Goal: Task Accomplishment & Management: Manage account settings

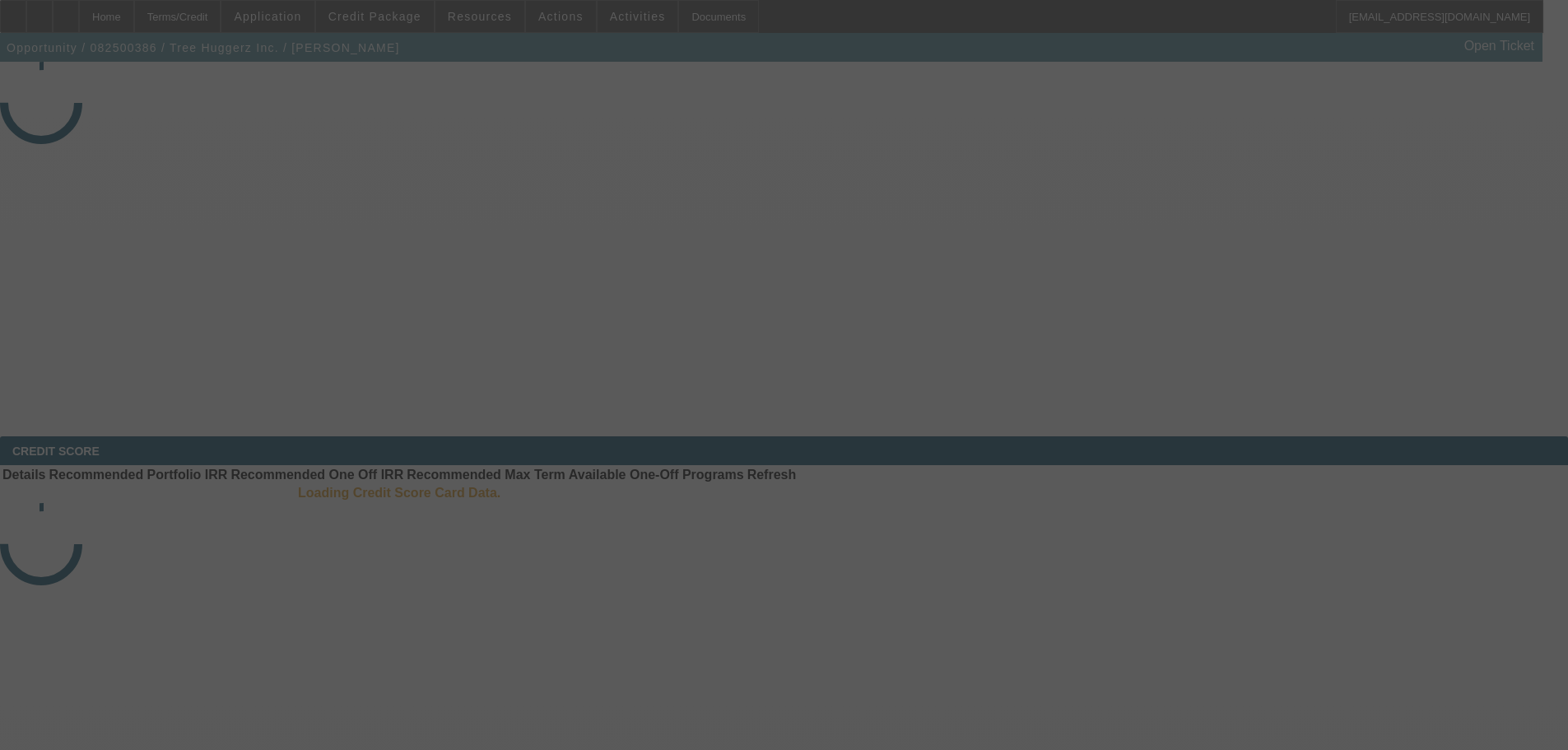
select select "3"
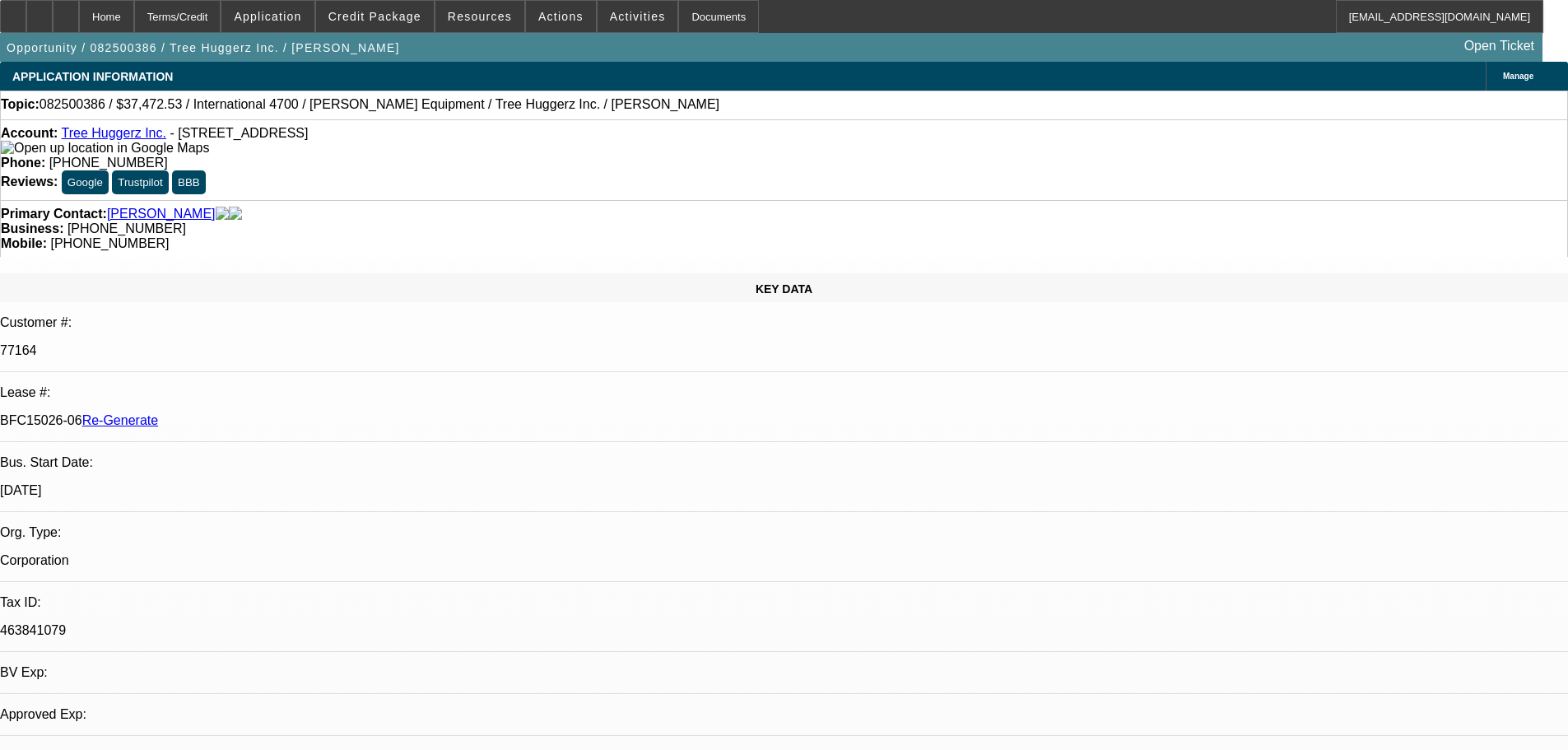
select select "0"
select select "6"
drag, startPoint x: 177, startPoint y: 259, endPoint x: 237, endPoint y: 260, distance: 60.0
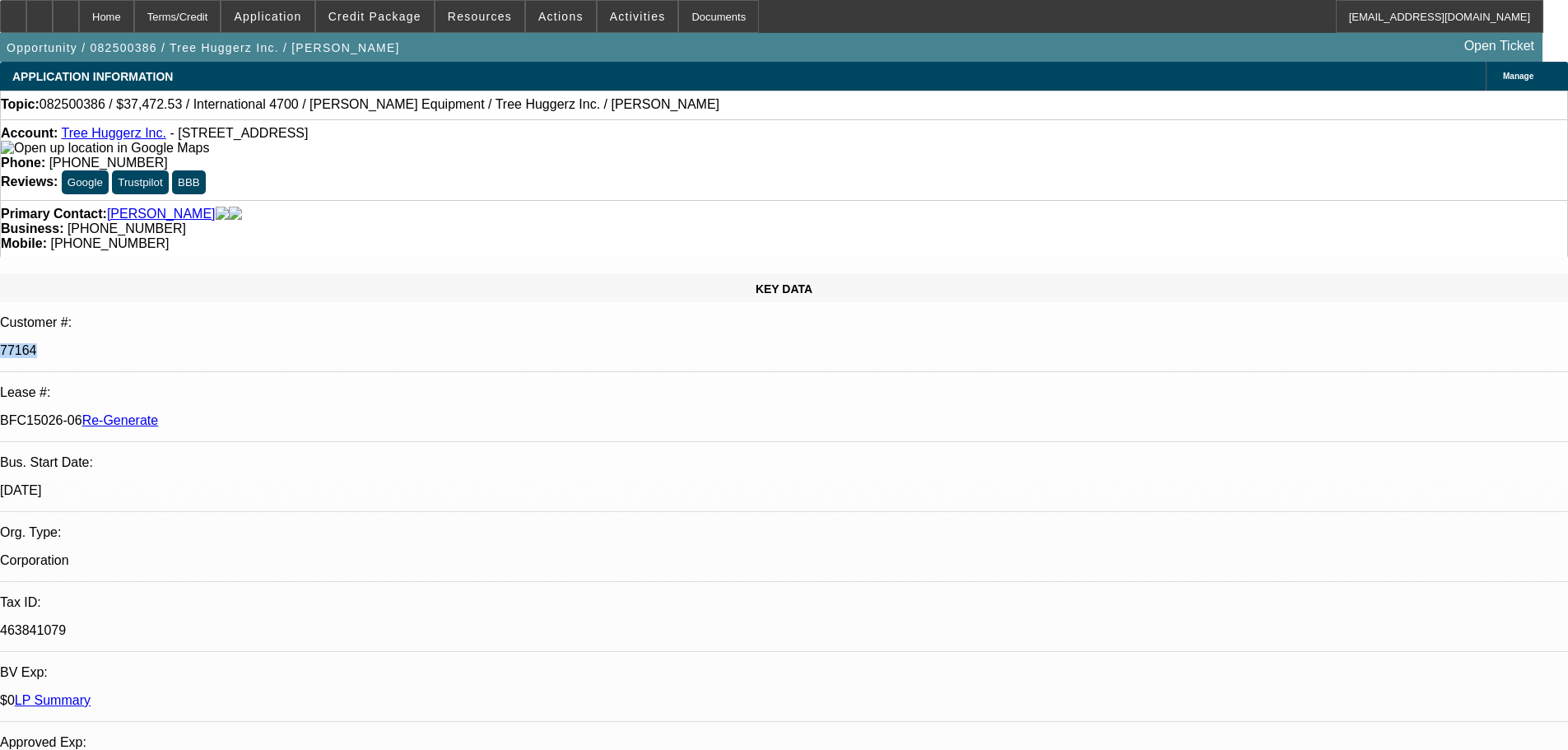
click at [237, 315] on div "Customer #: 77164" at bounding box center [784, 343] width 1568 height 57
copy div "77164"
click at [602, 23] on span at bounding box center [638, 16] width 80 height 40
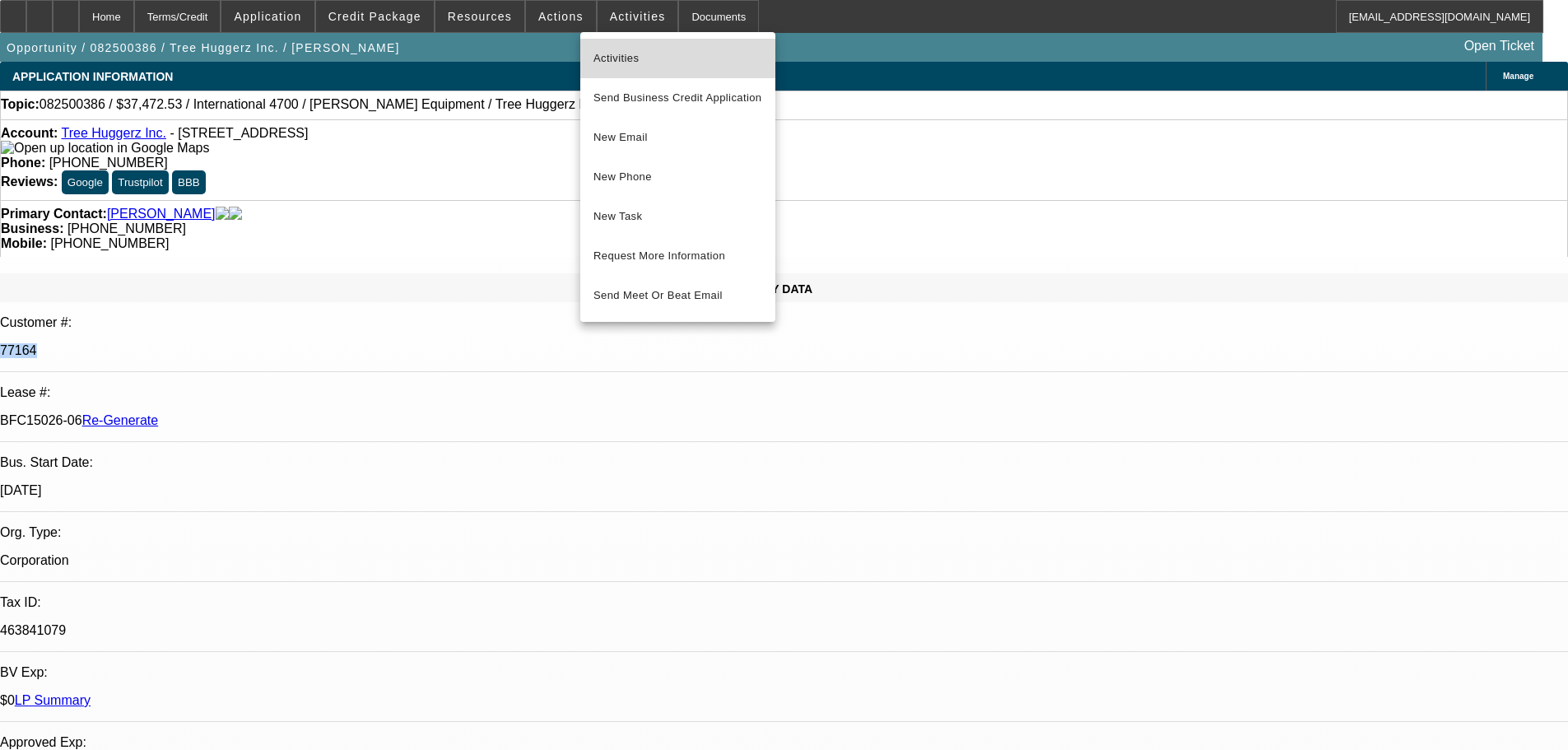
click at [608, 47] on button "Activities" at bounding box center [677, 58] width 195 height 40
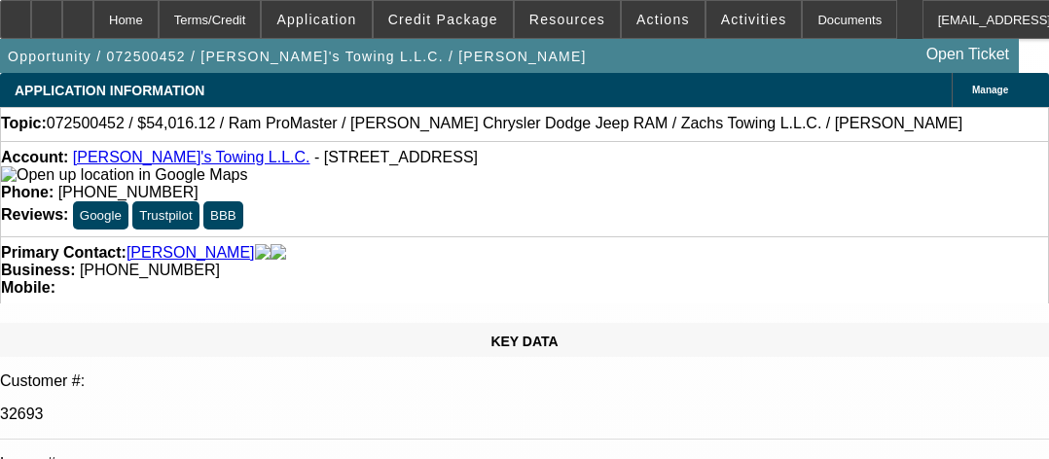
select select "4"
select select "0"
select select "3"
select select "0"
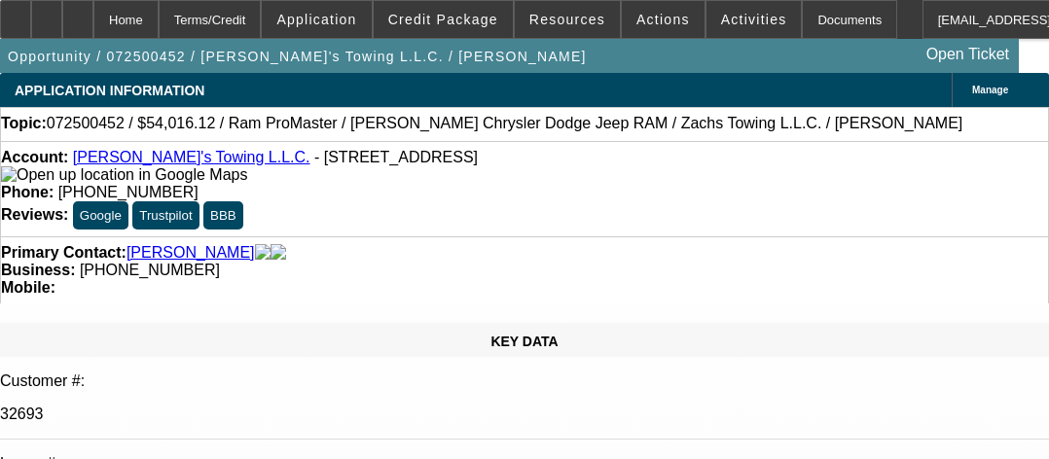
select select "6"
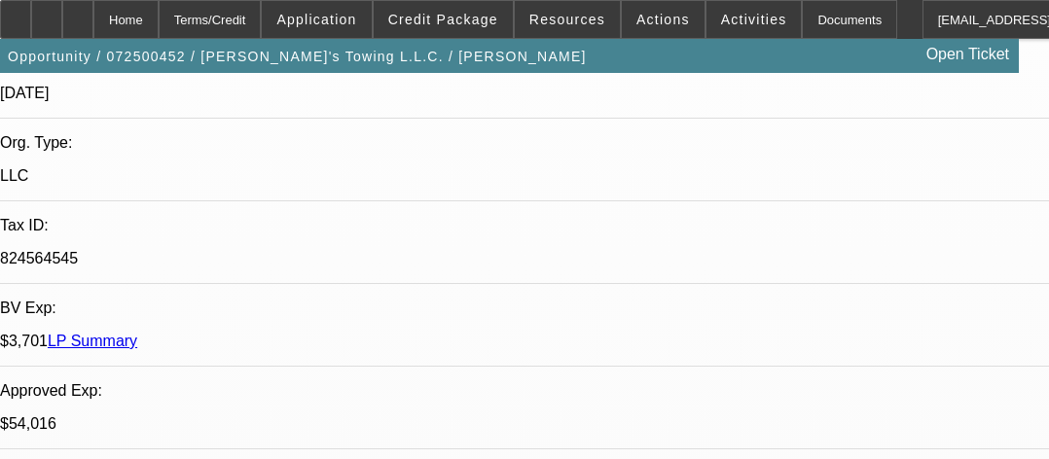
scroll to position [565, 0]
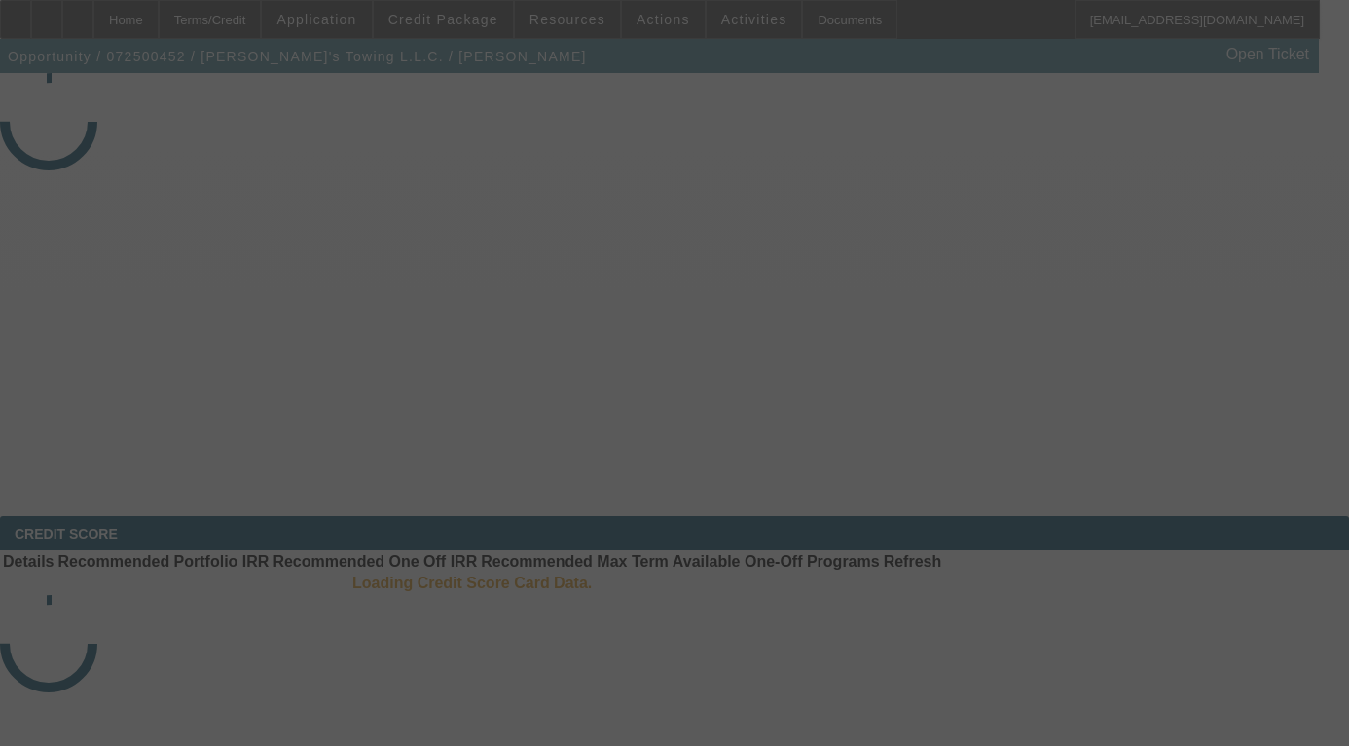
select select "4"
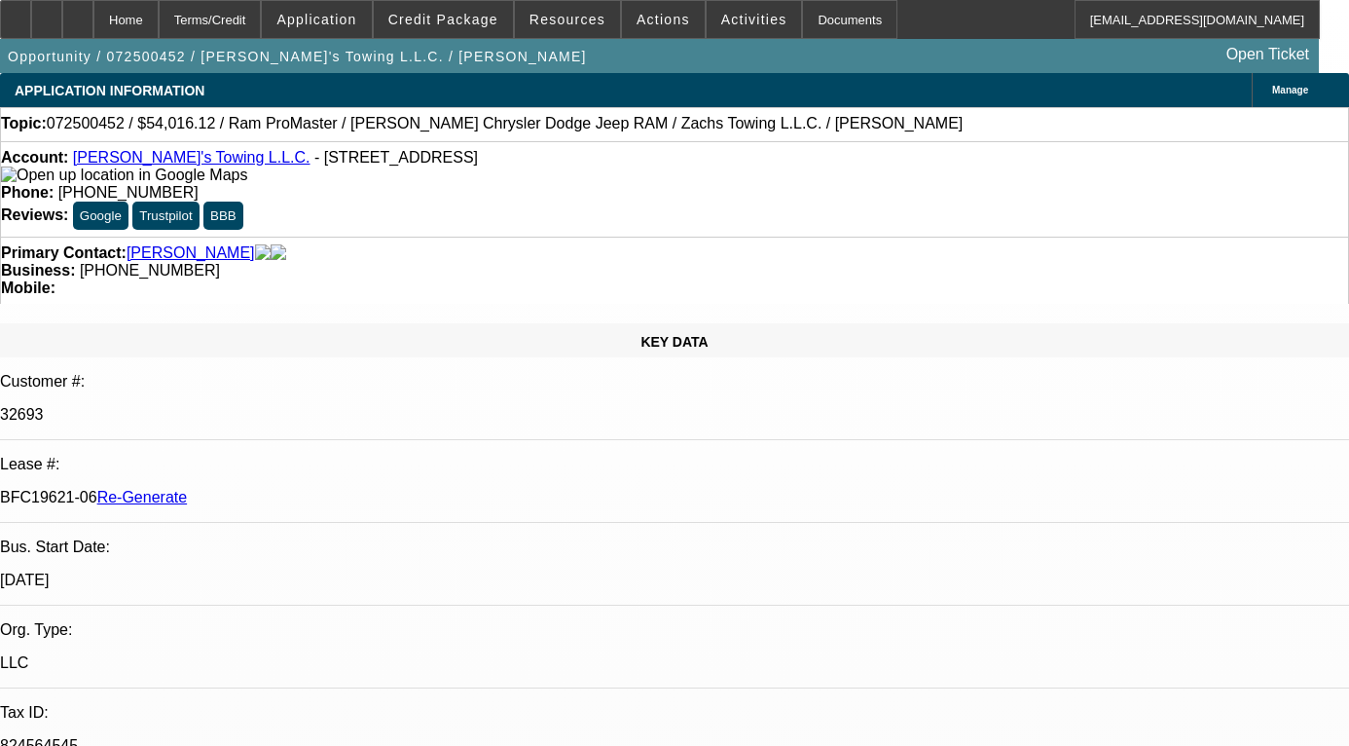
select select "0"
select select "1"
select select "3"
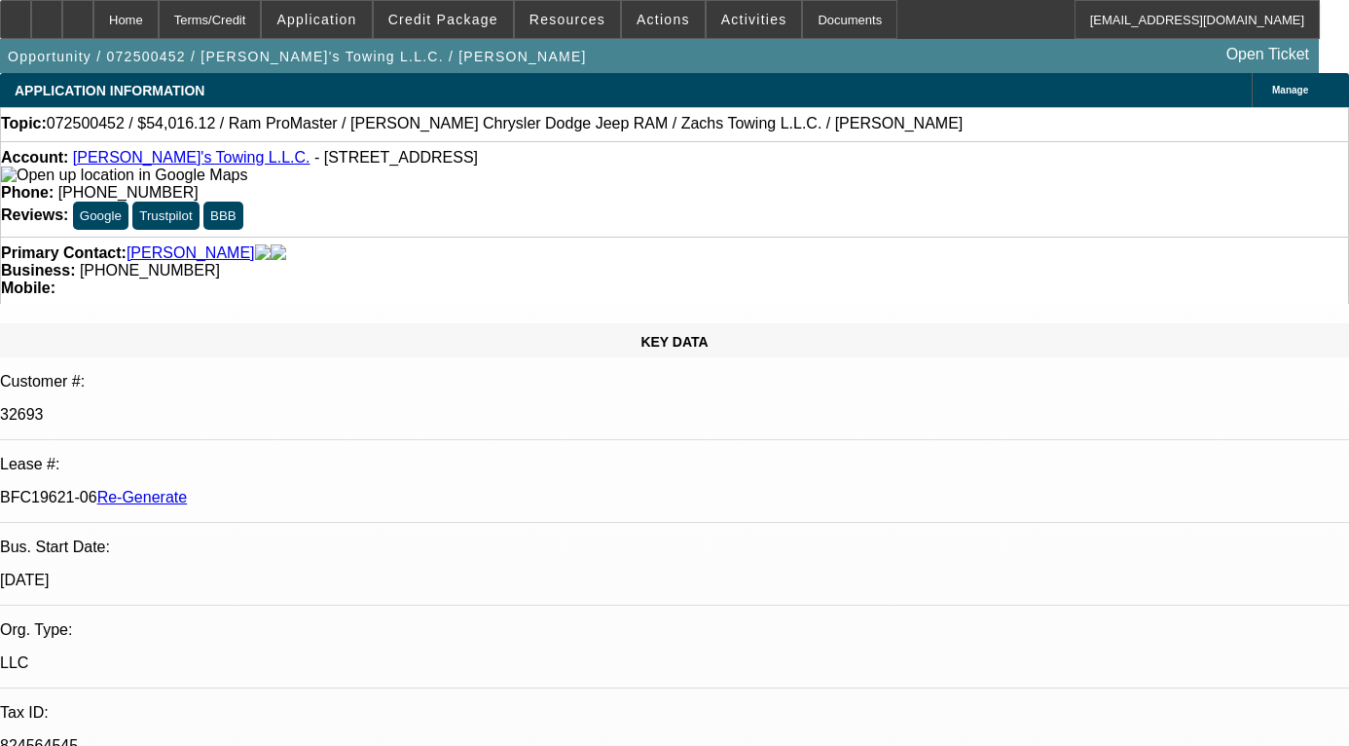
select select "6"
click at [564, 22] on span "Resources" at bounding box center [568, 20] width 76 height 16
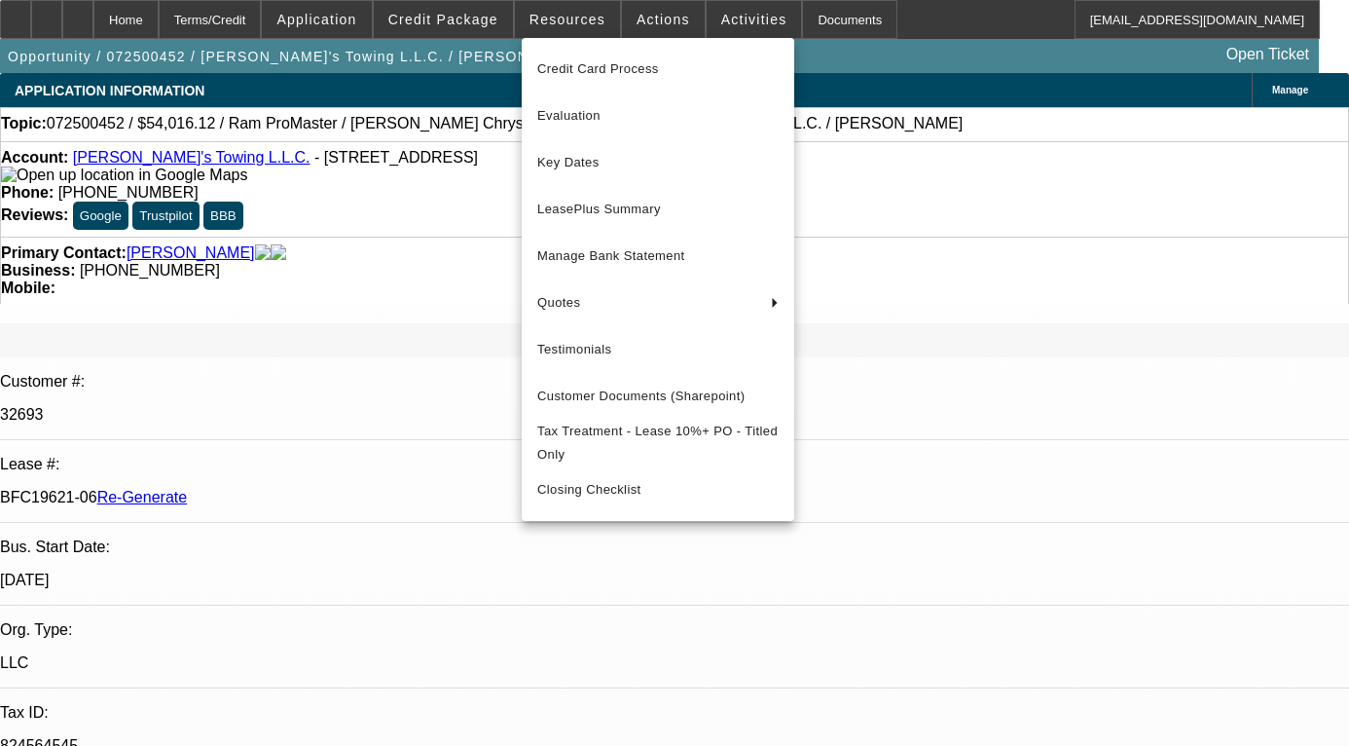
click at [780, 17] on div at bounding box center [674, 373] width 1349 height 746
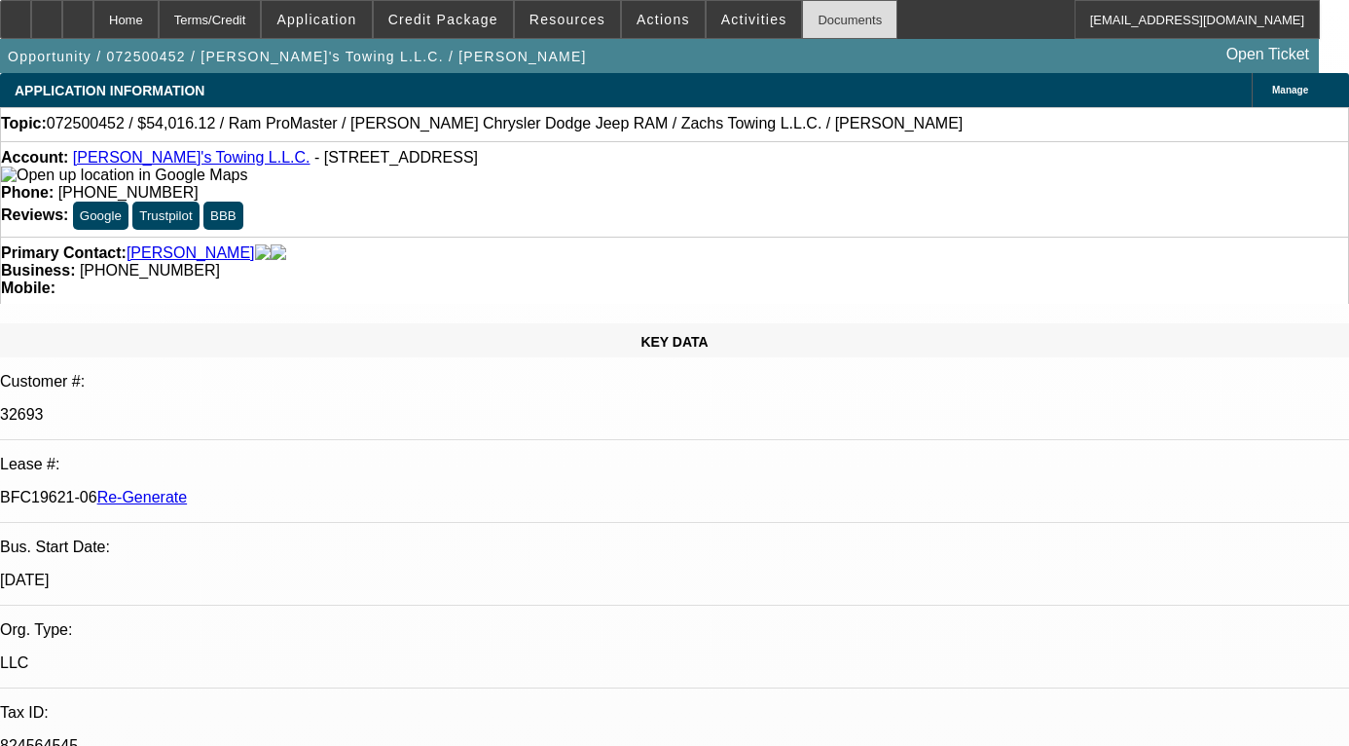
click at [816, 17] on div "Documents" at bounding box center [849, 19] width 95 height 39
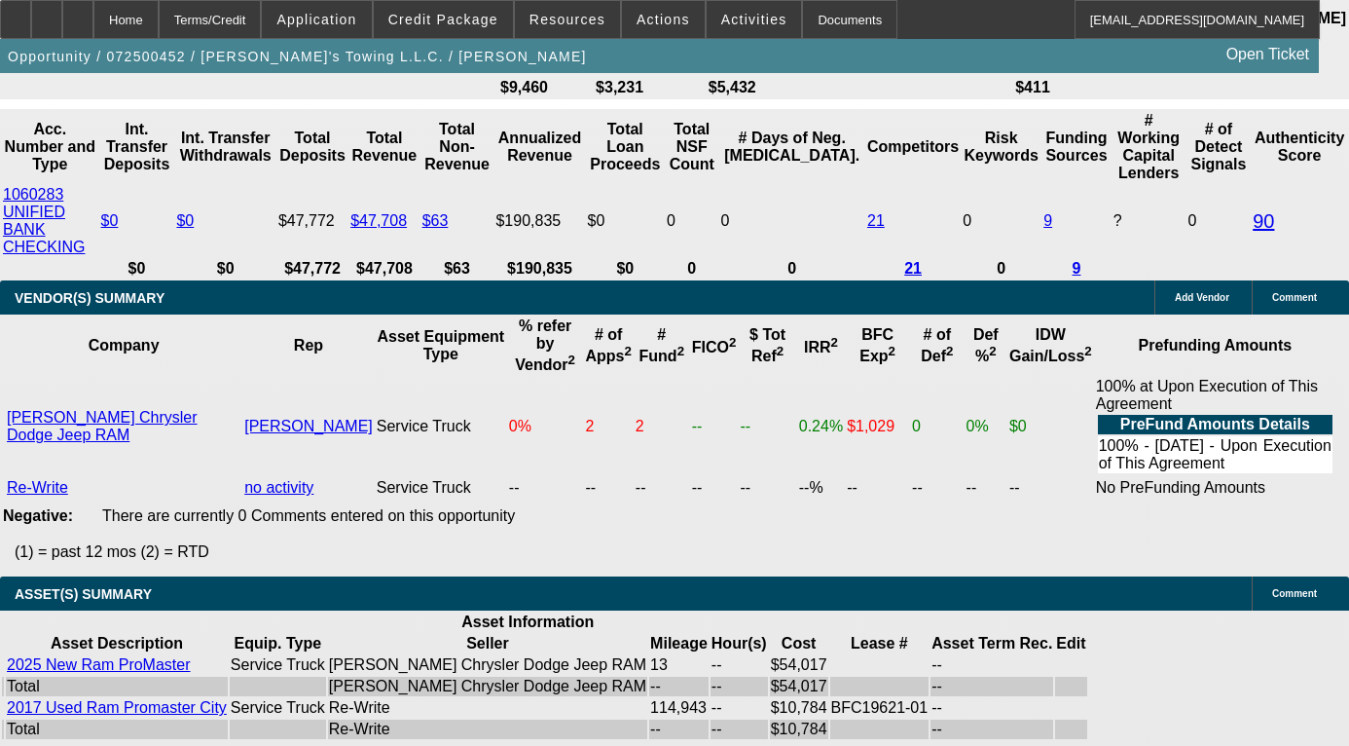
scroll to position [4283, 0]
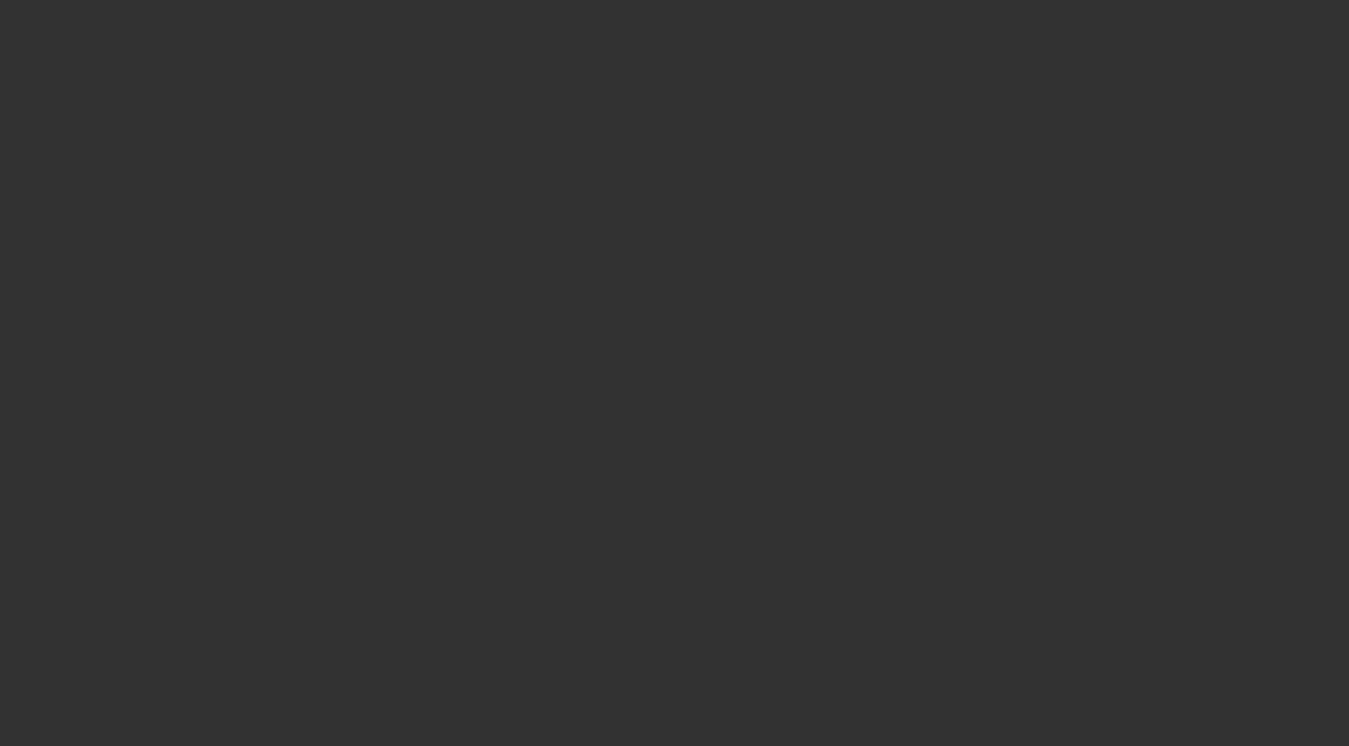
radio input "true"
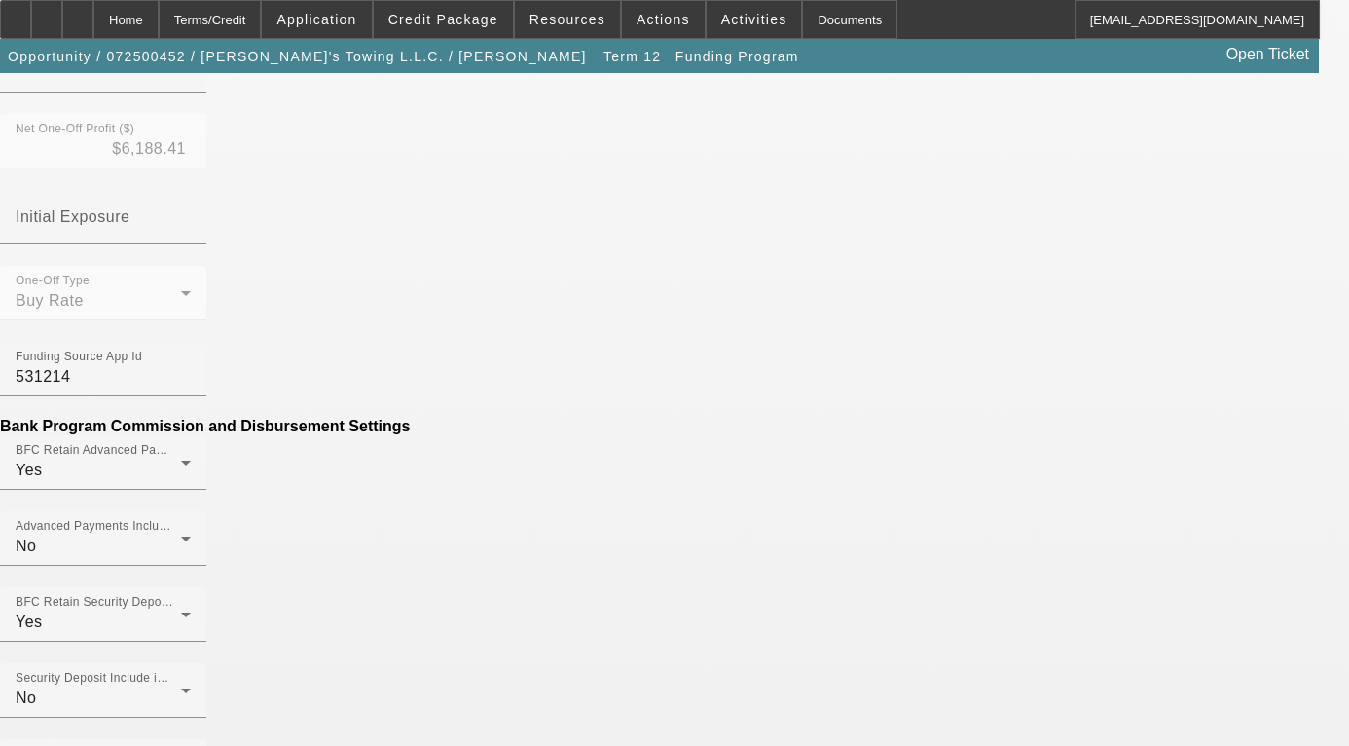
scroll to position [876, 0]
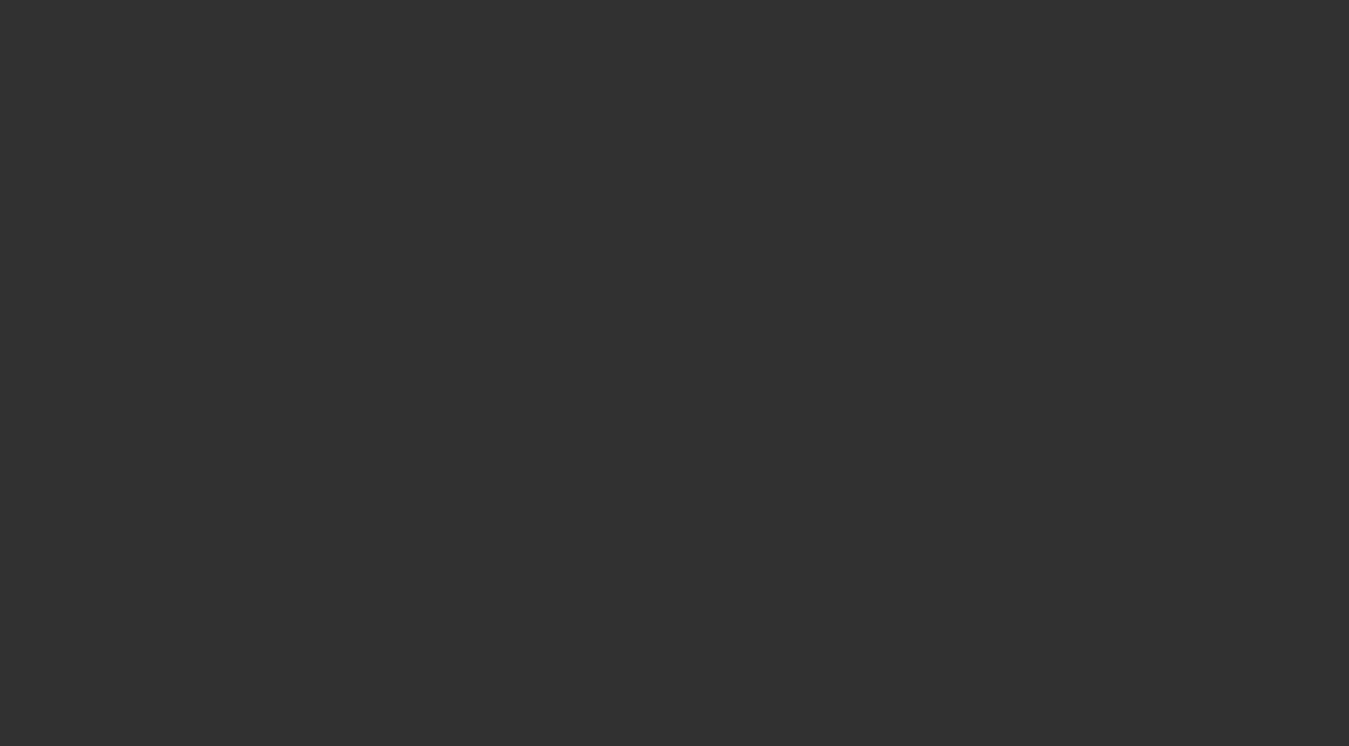
radio input "true"
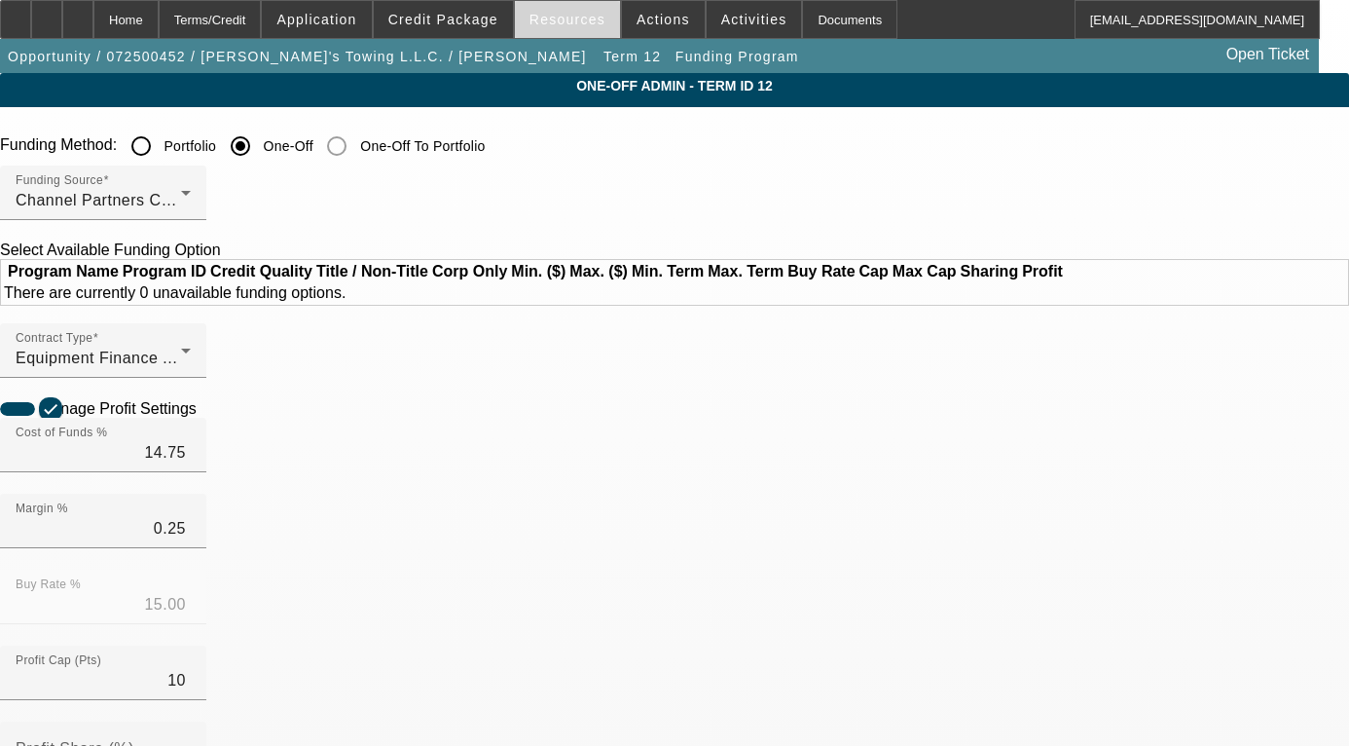
click at [593, 22] on span "Resources" at bounding box center [568, 20] width 76 height 16
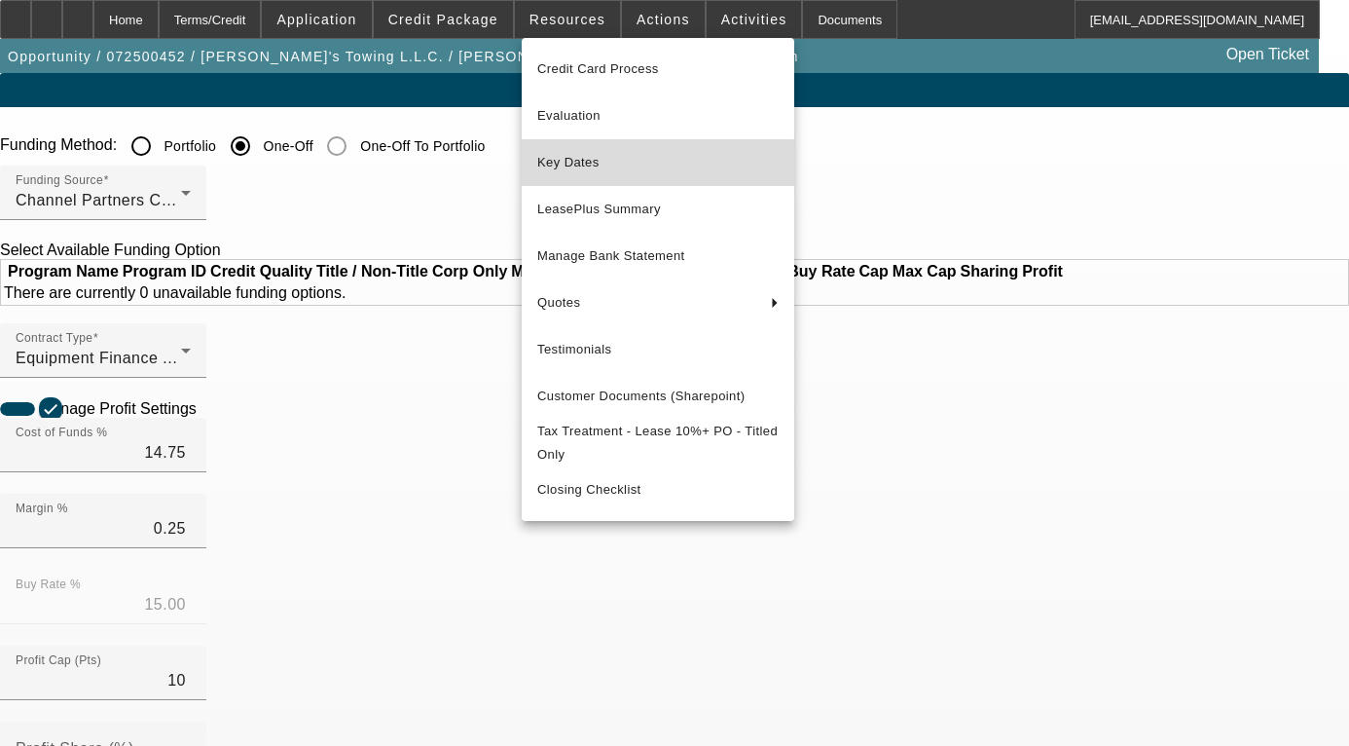
click at [619, 165] on span "Key Dates" at bounding box center [657, 162] width 241 height 23
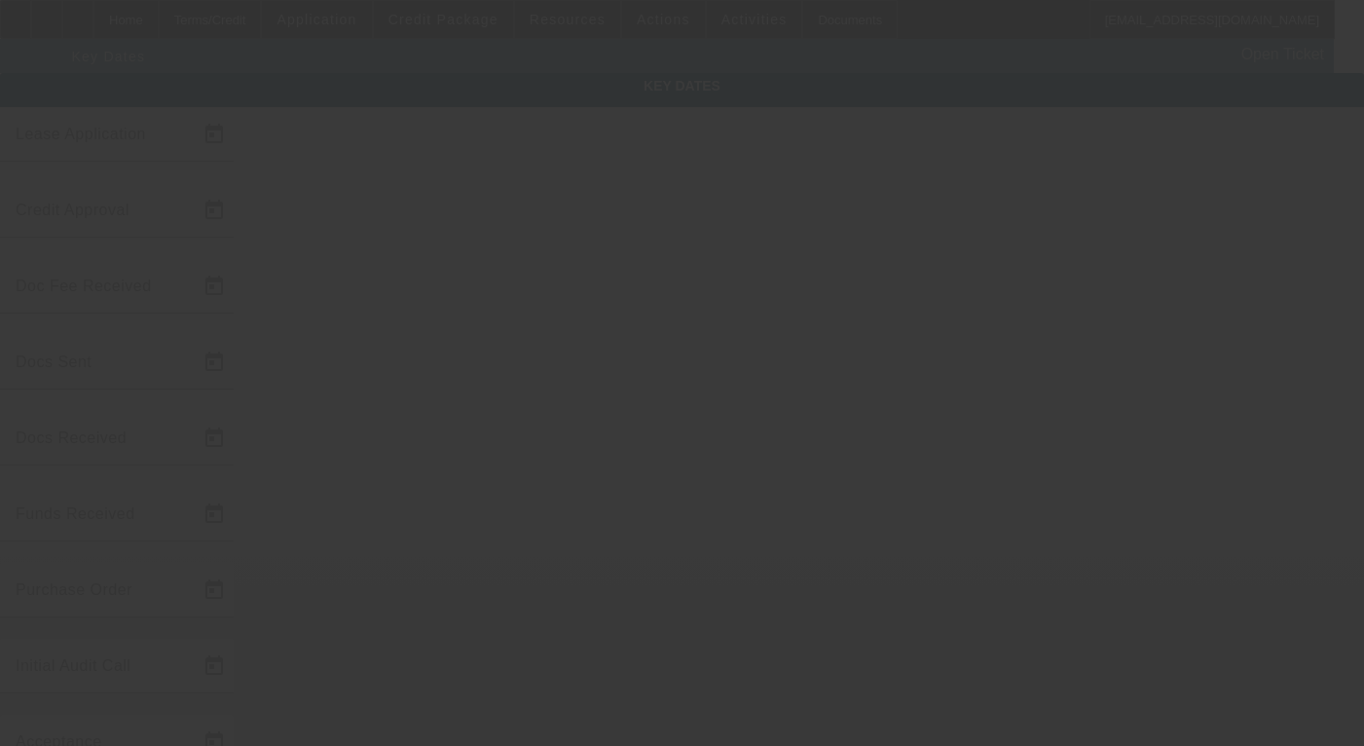
type input "7/21/2025"
type input "8/8/2025"
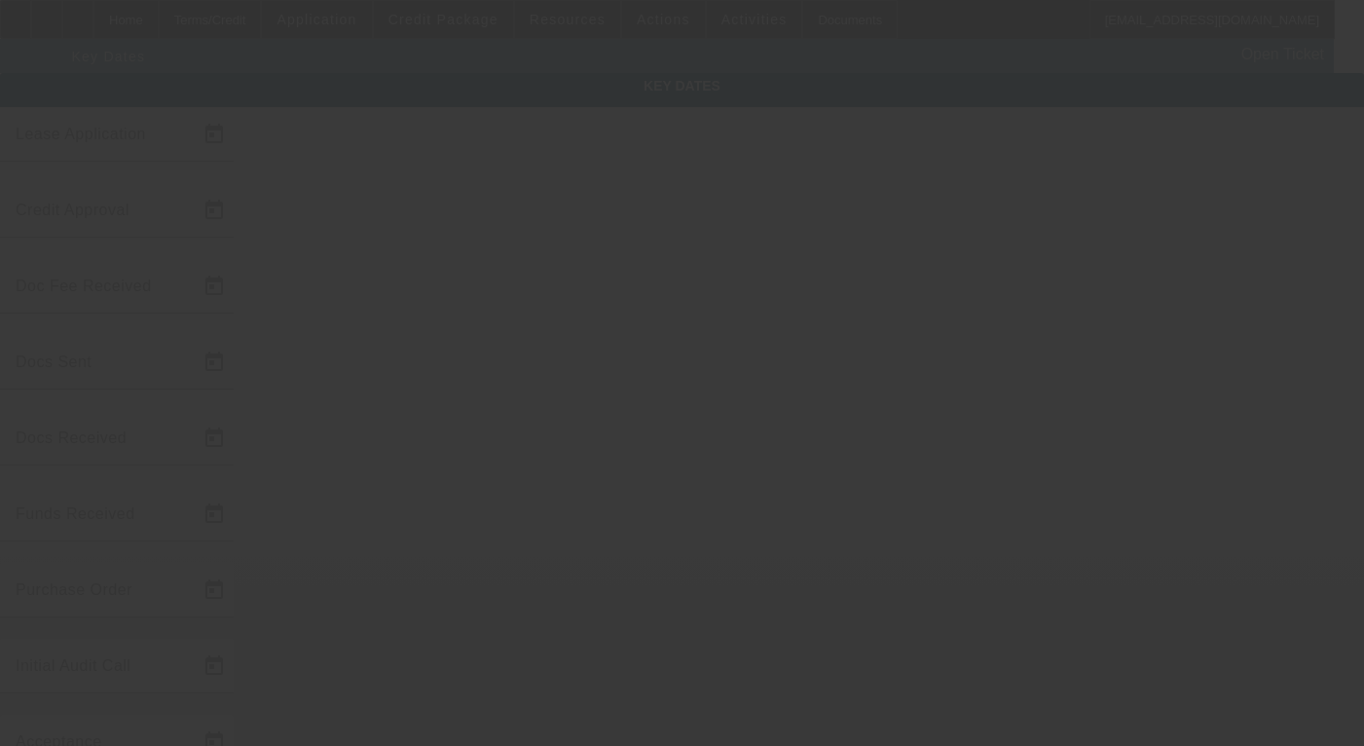
type input "8/11/2025"
type input "8/15/2025"
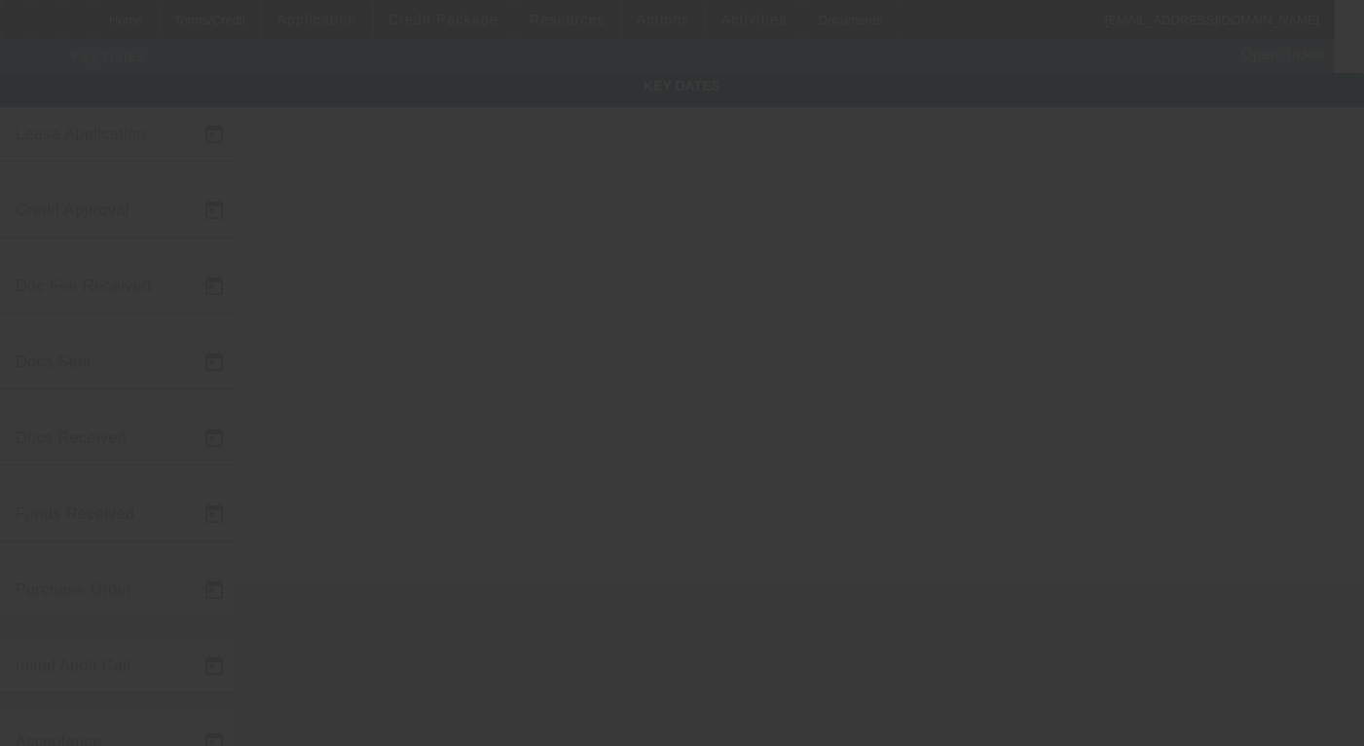
type input "9/15/2025"
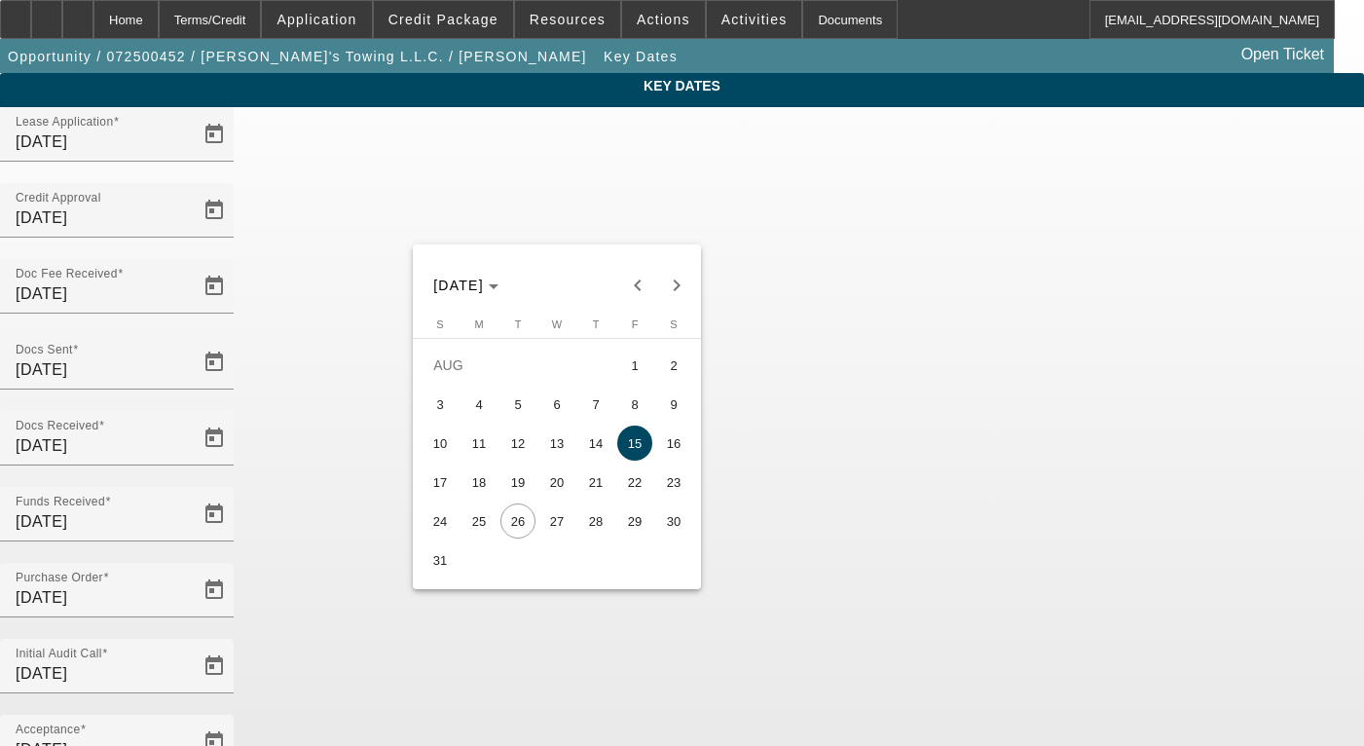
click at [555, 529] on span "27" at bounding box center [556, 520] width 35 height 35
type input "8/27/2025"
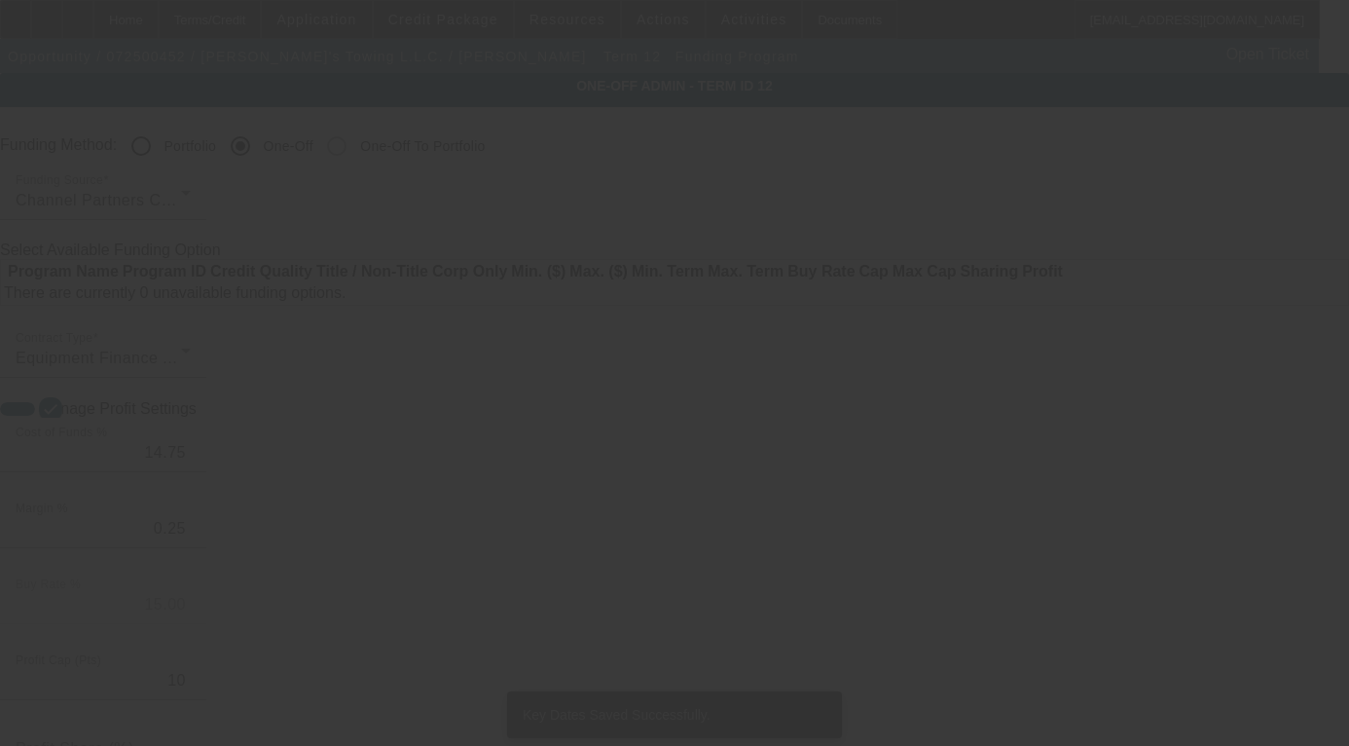
radio input "true"
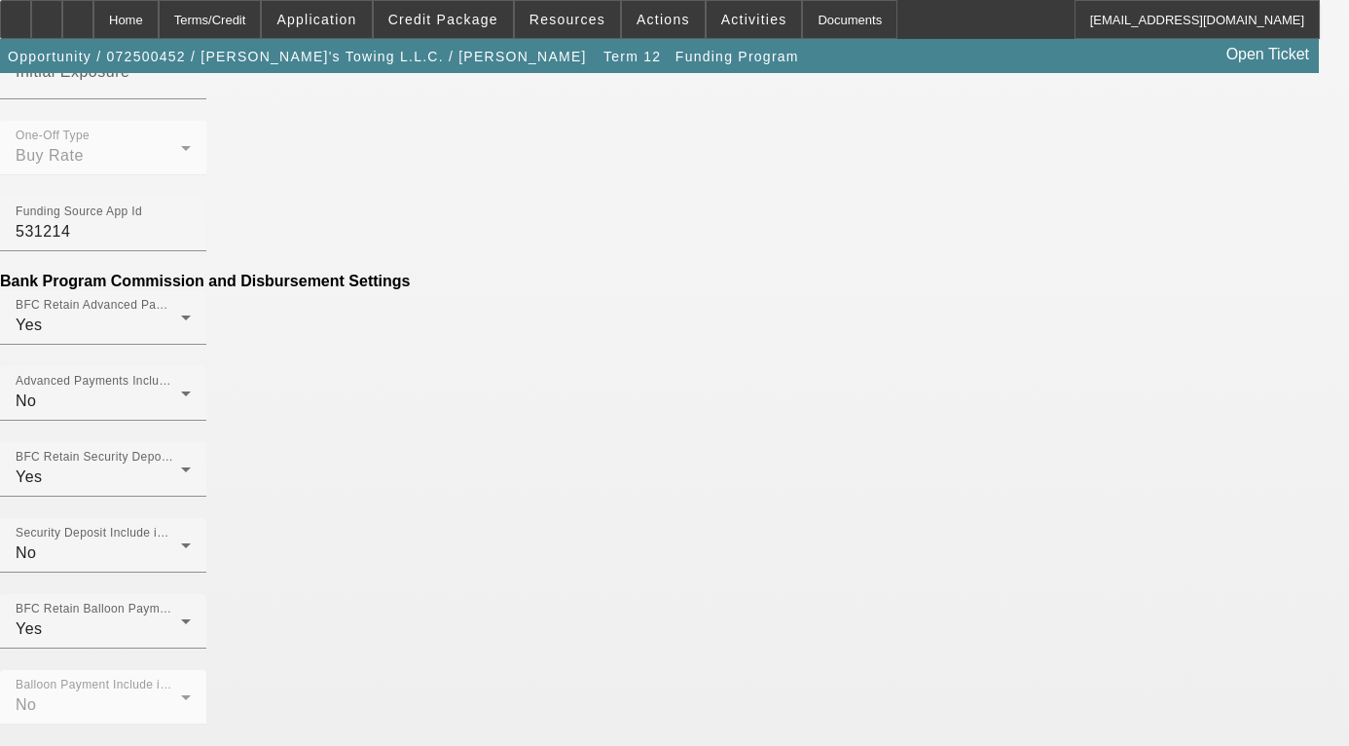
scroll to position [837, 0]
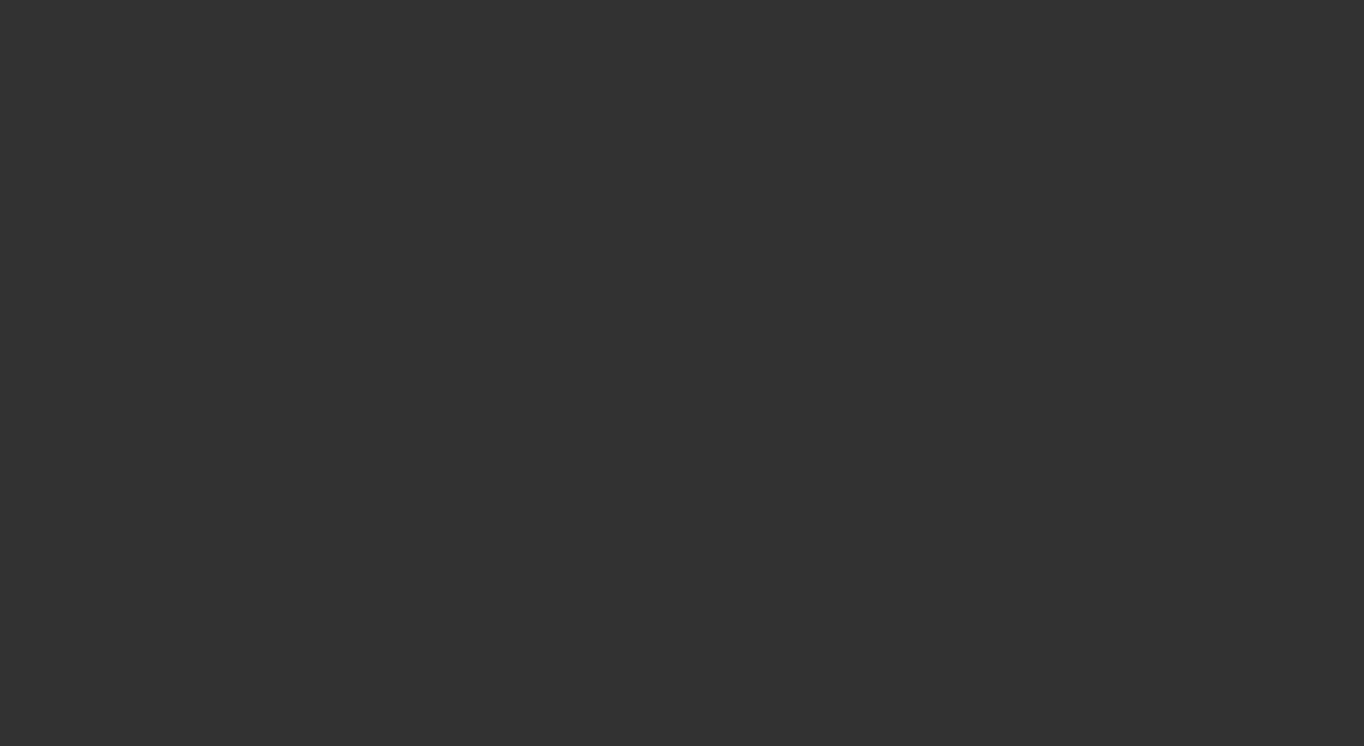
radio input "true"
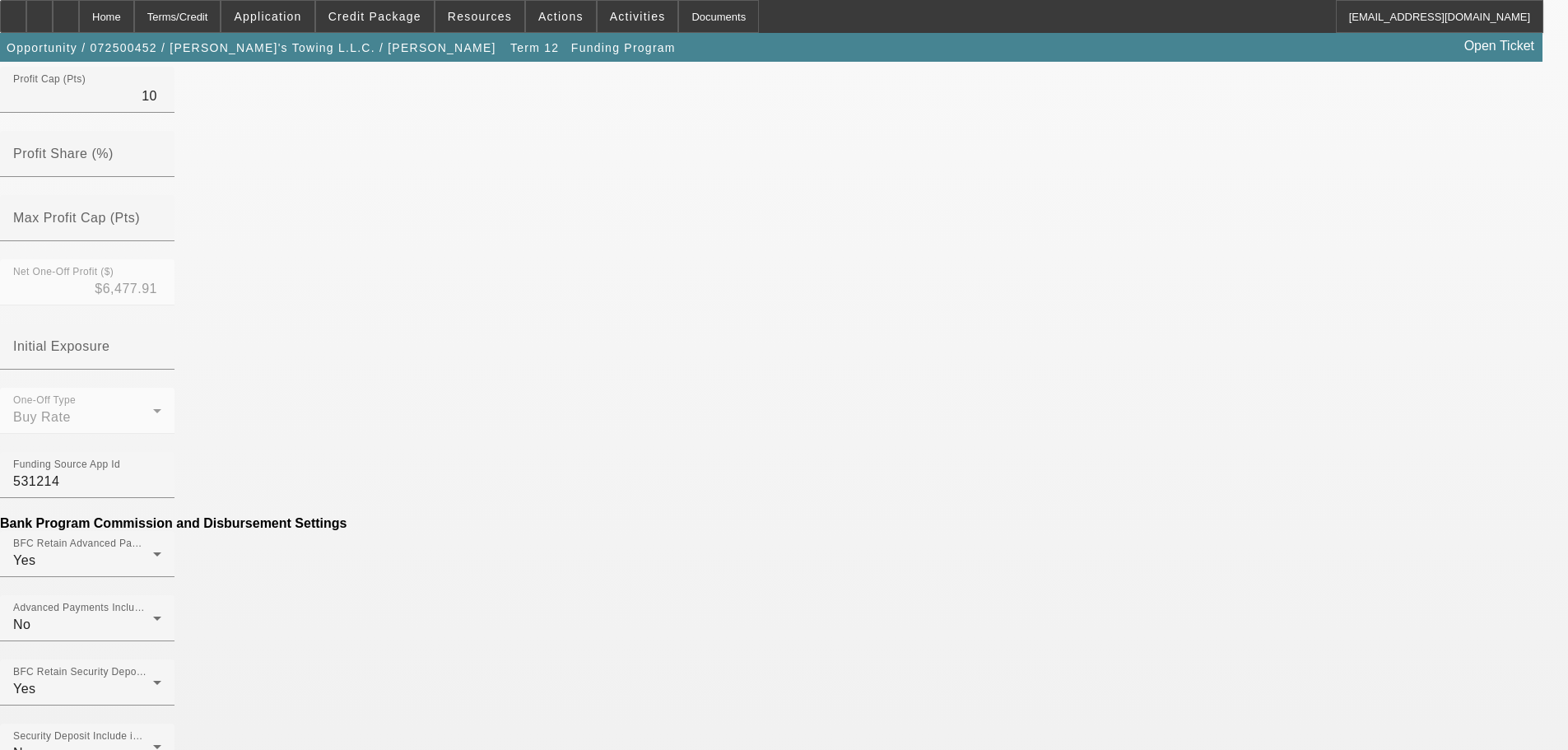
scroll to position [576, 0]
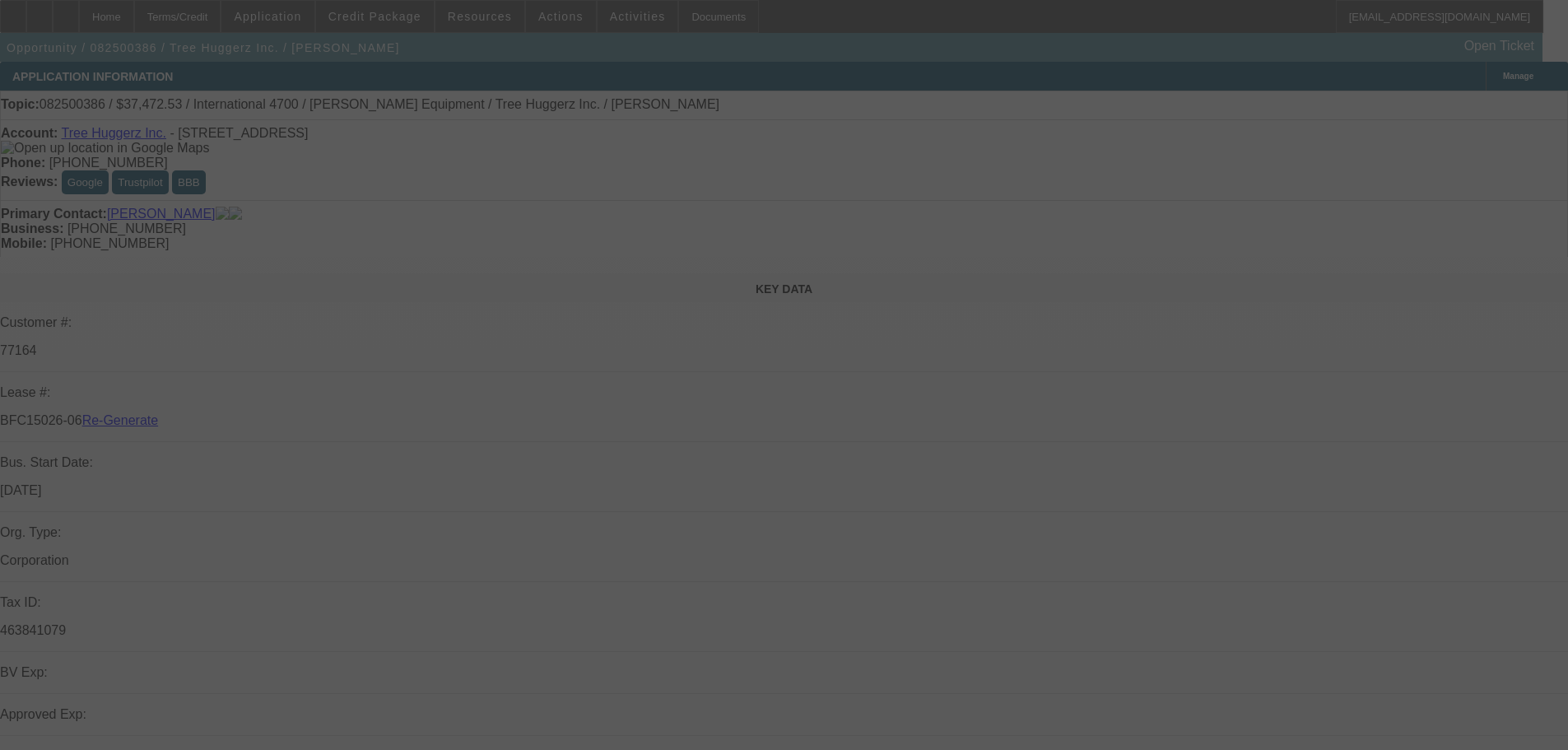
select select "3"
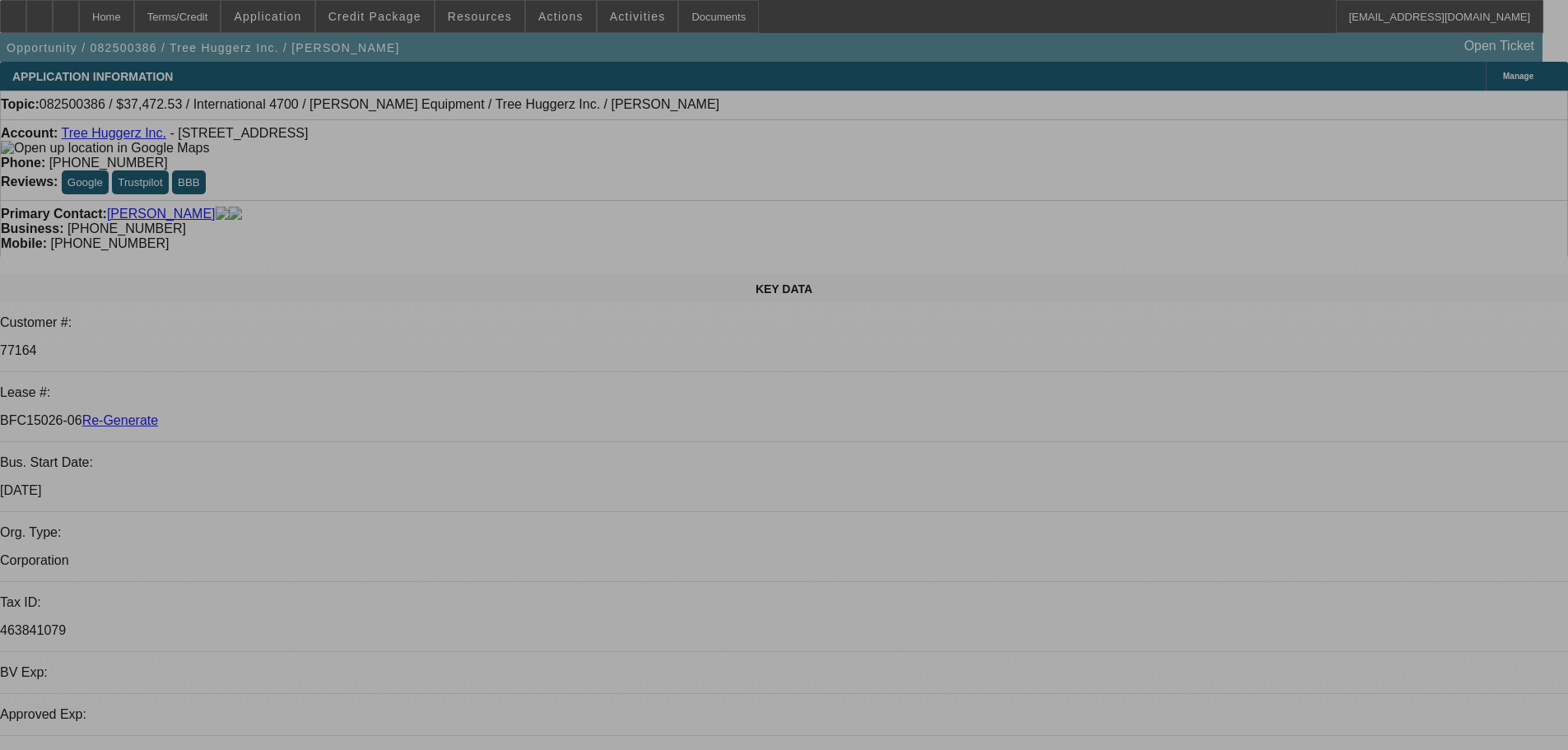
select select "0"
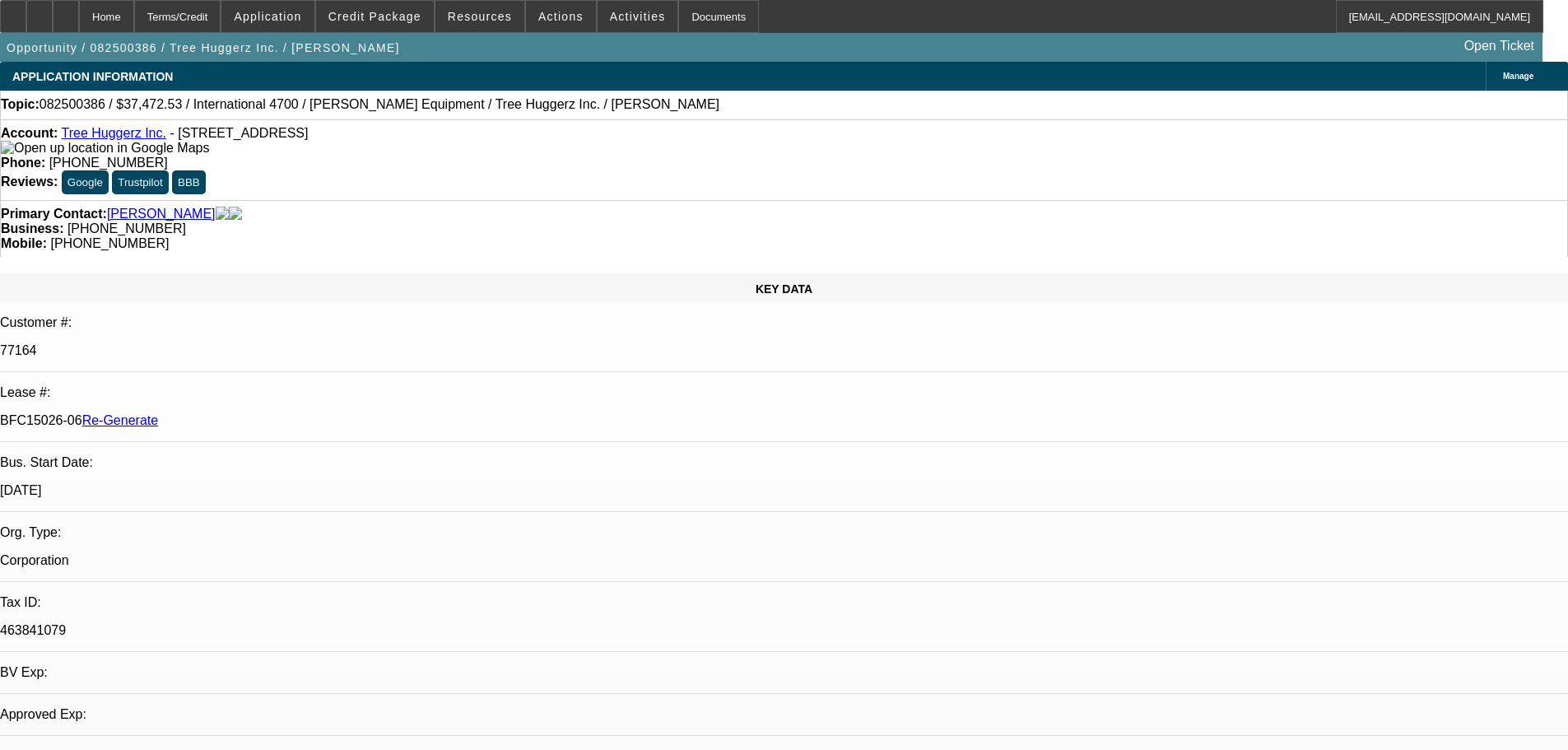
select select "0"
select select "6"
click at [622, 24] on span at bounding box center [638, 16] width 80 height 40
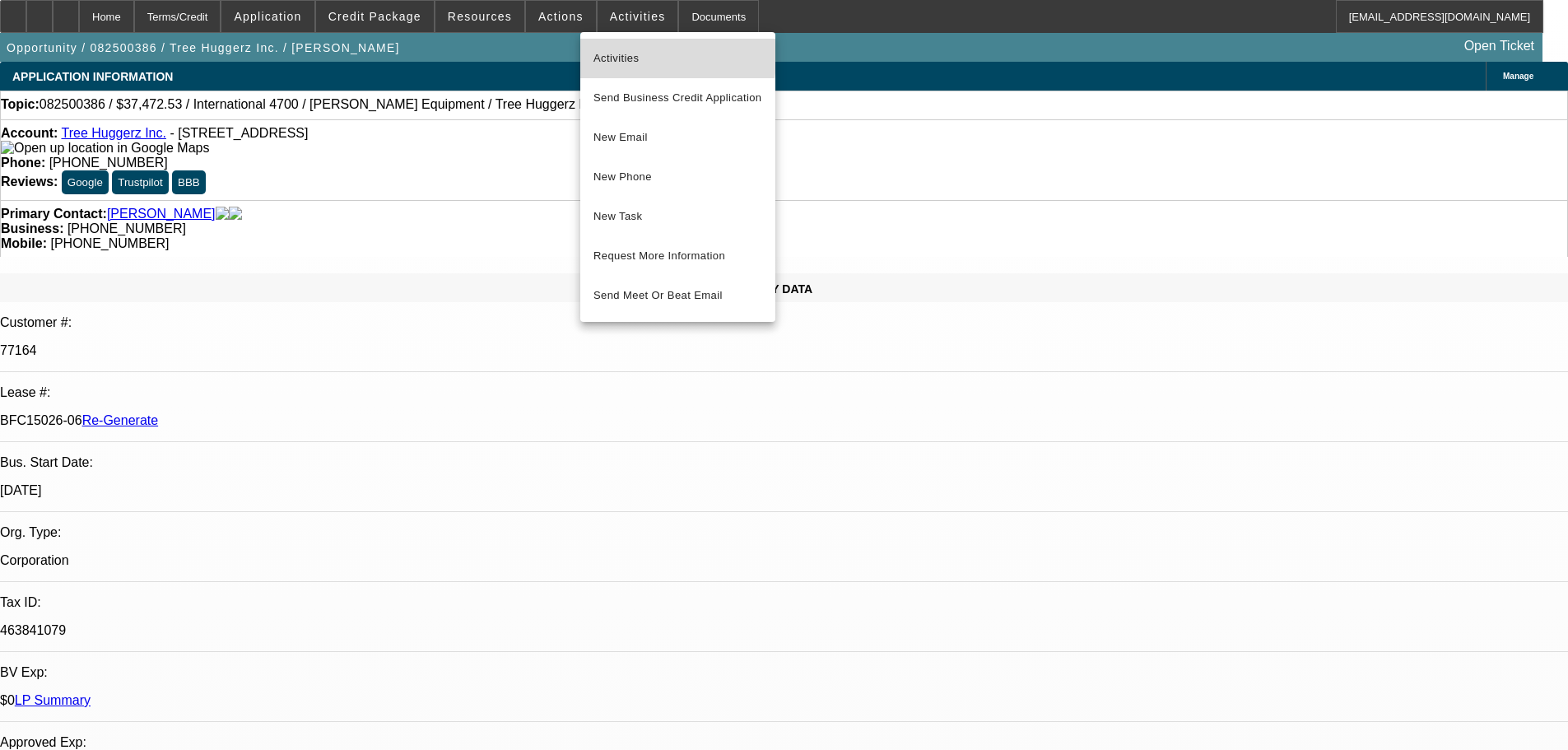
click at [606, 49] on span "Activities" at bounding box center [678, 57] width 169 height 19
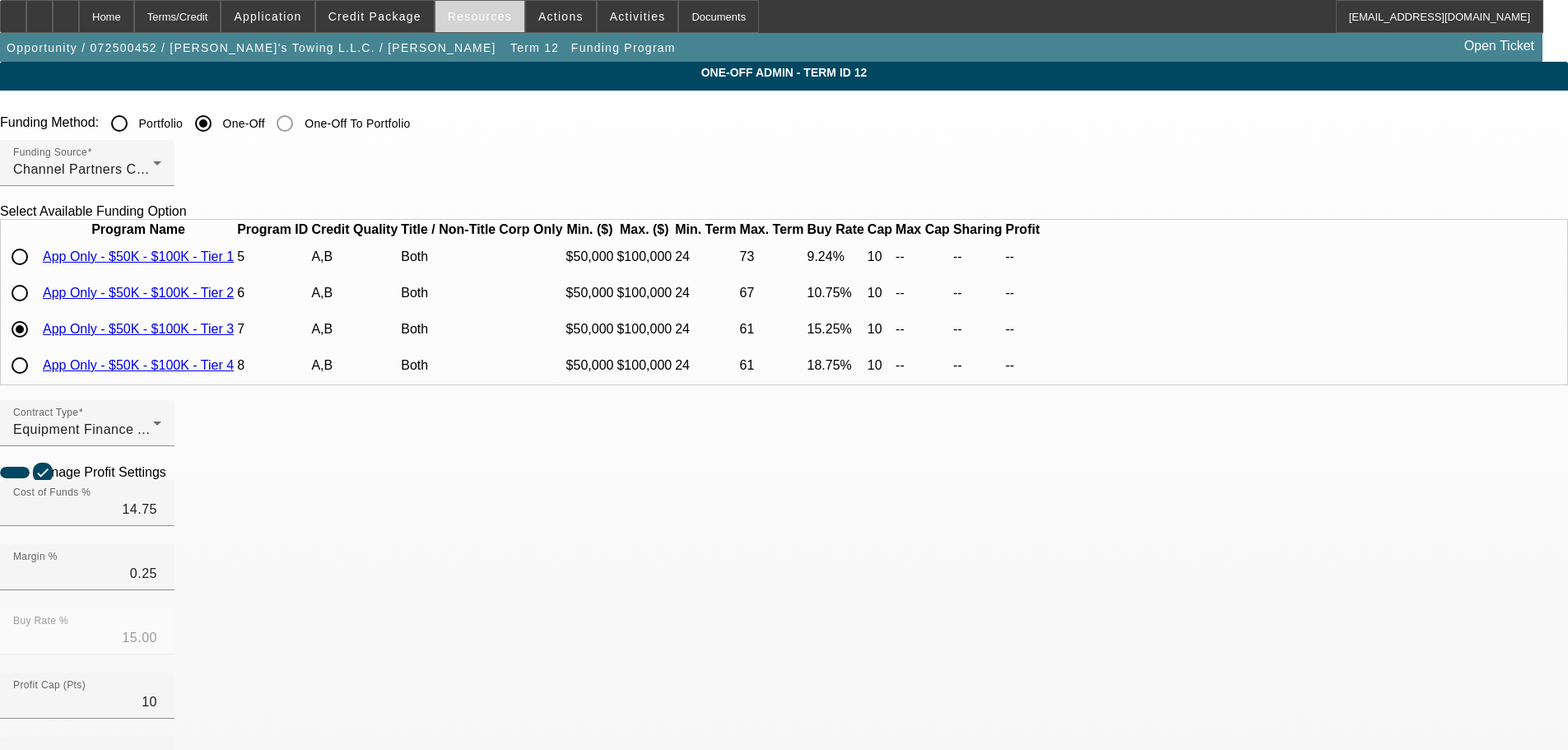
click at [464, 20] on span "Resources" at bounding box center [480, 17] width 64 height 14
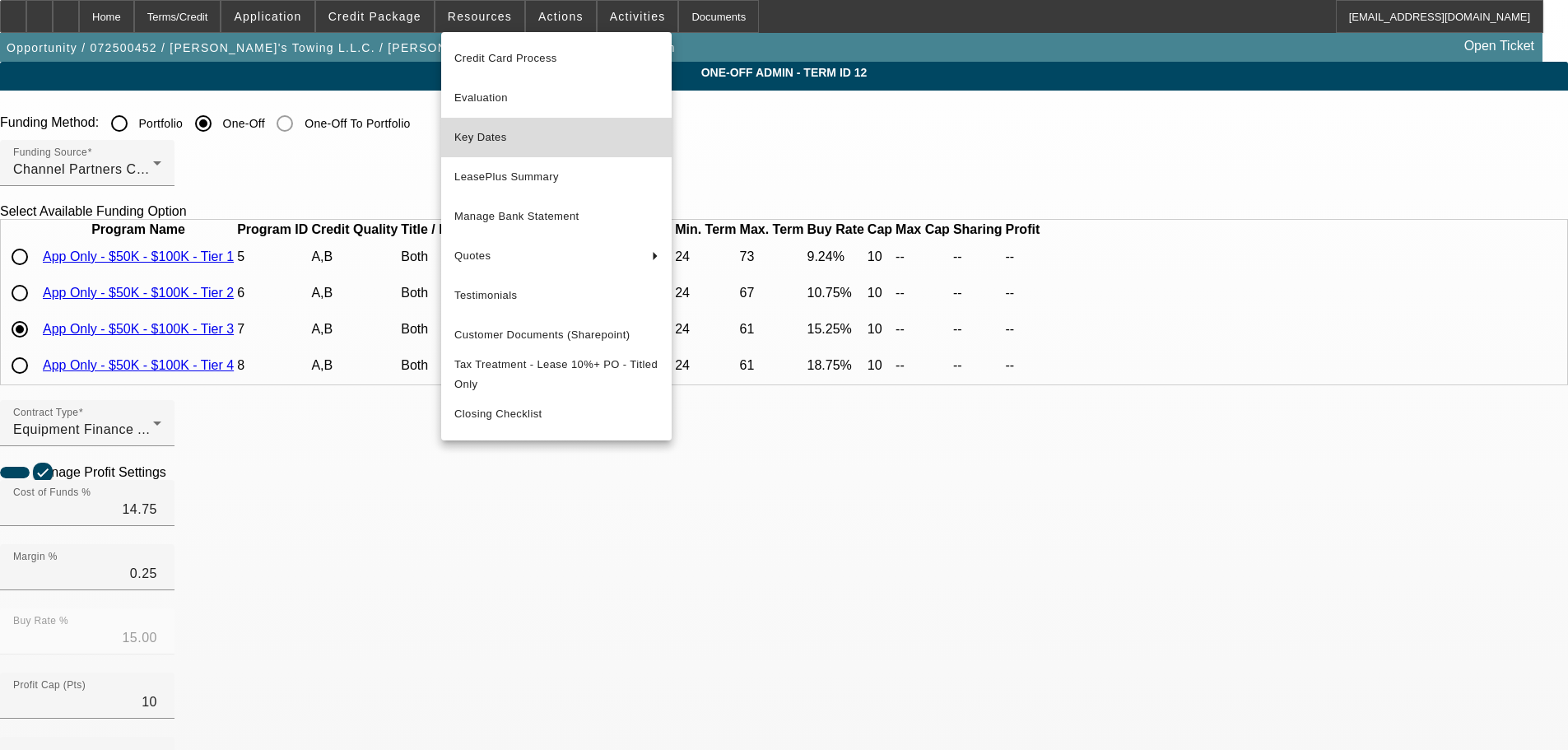
click at [496, 140] on span "Key Dates" at bounding box center [556, 137] width 204 height 19
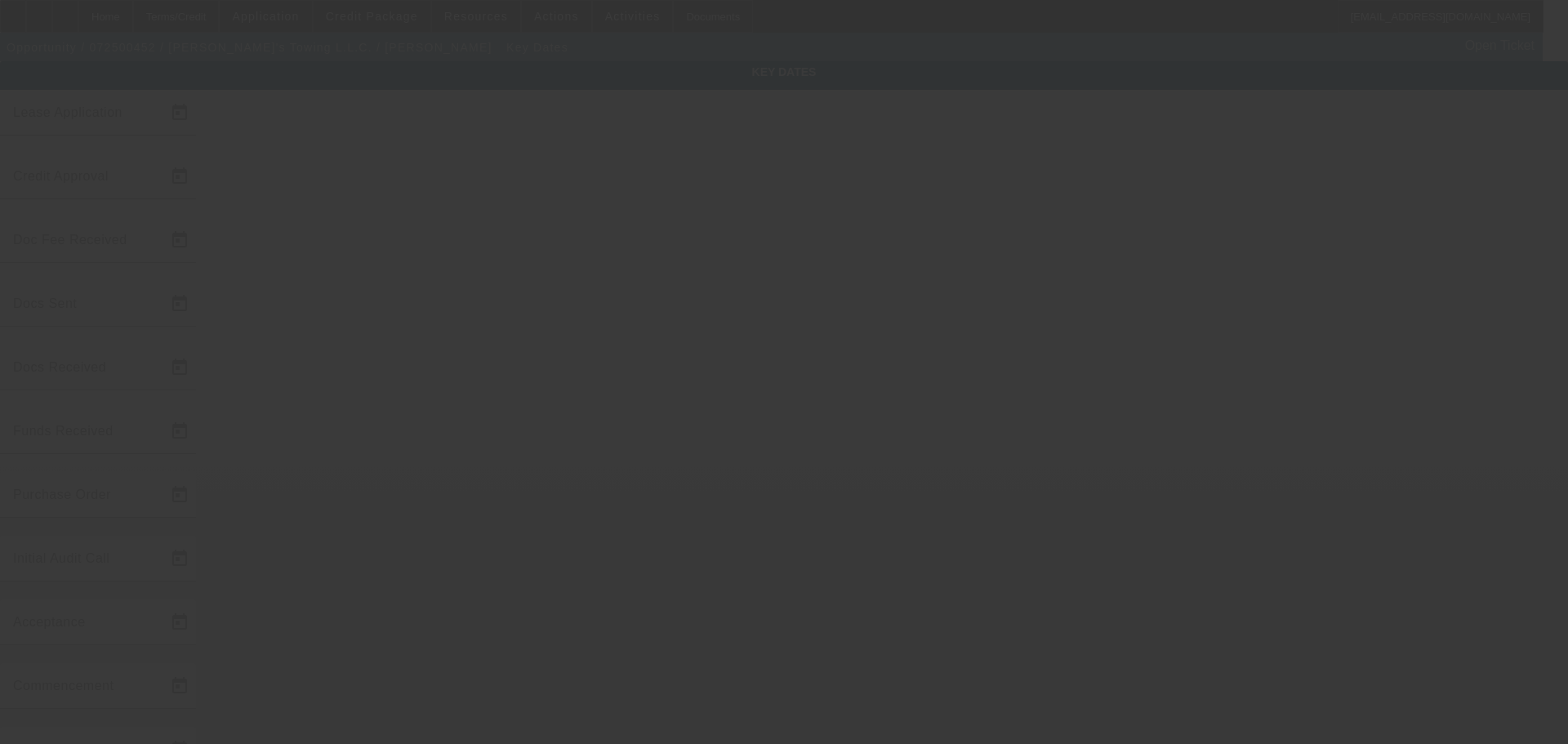
type input "7/21/2025"
type input "8/8/2025"
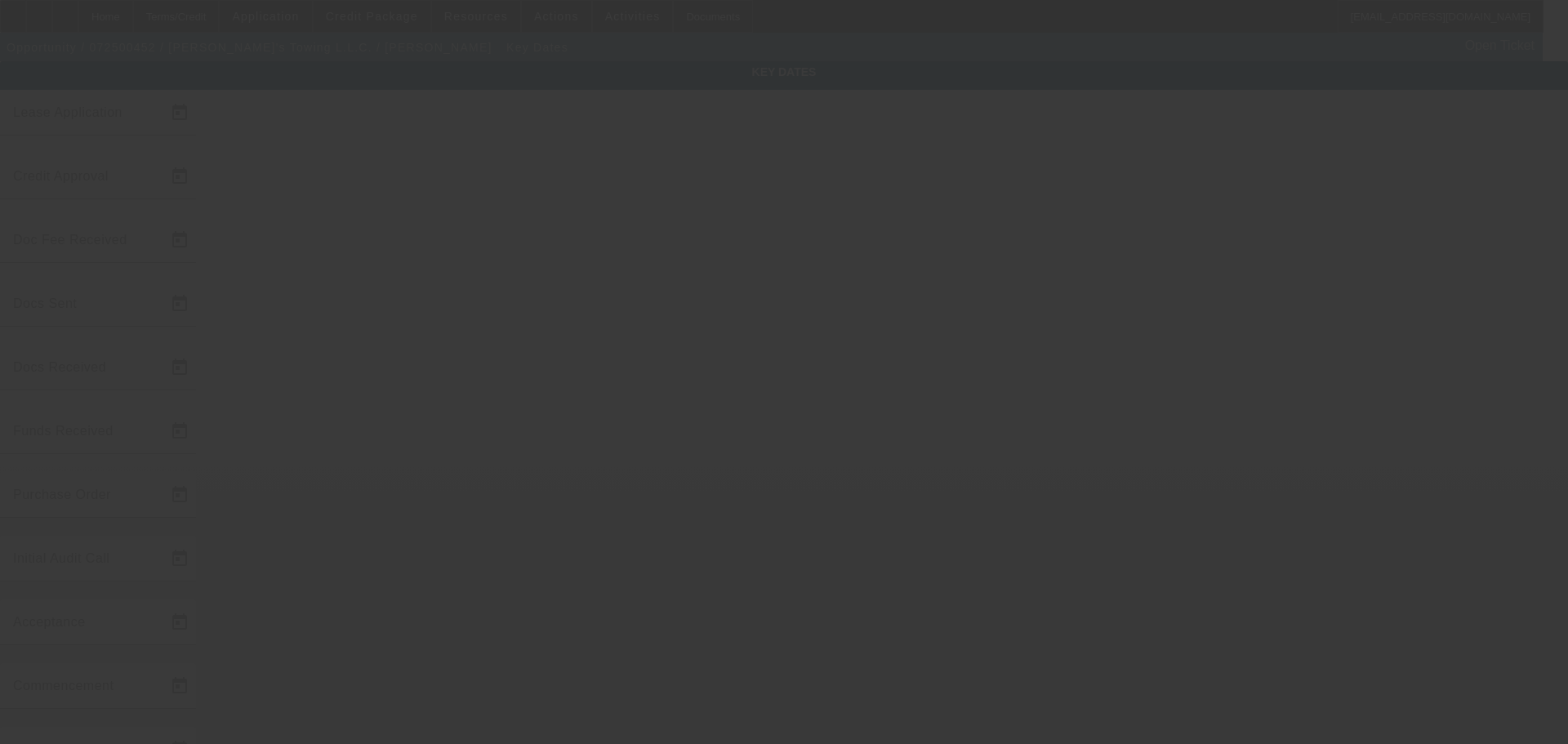
type input "8/11/2025"
type input "8/15/2025"
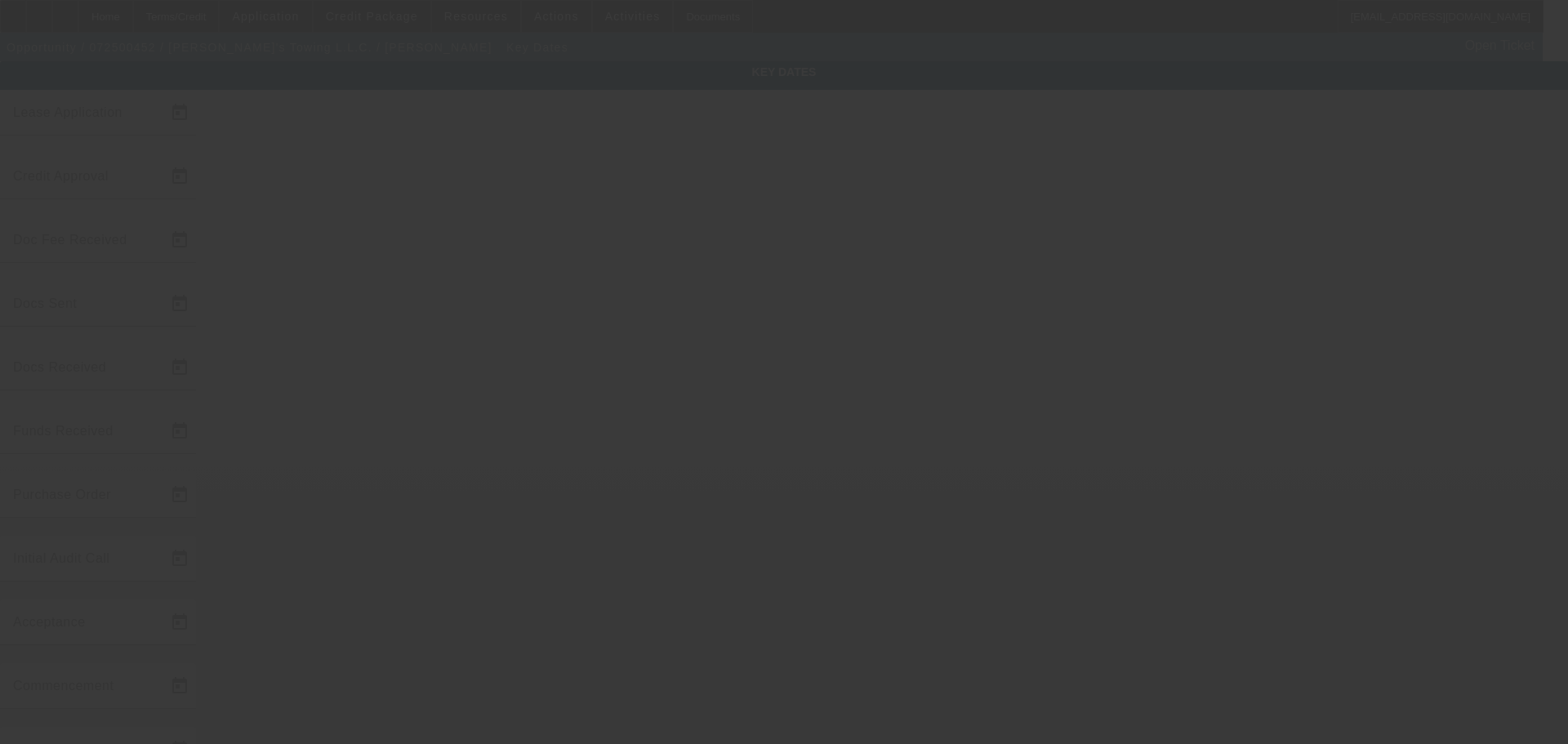
type input "9/15/2025"
type input "8/27/2025"
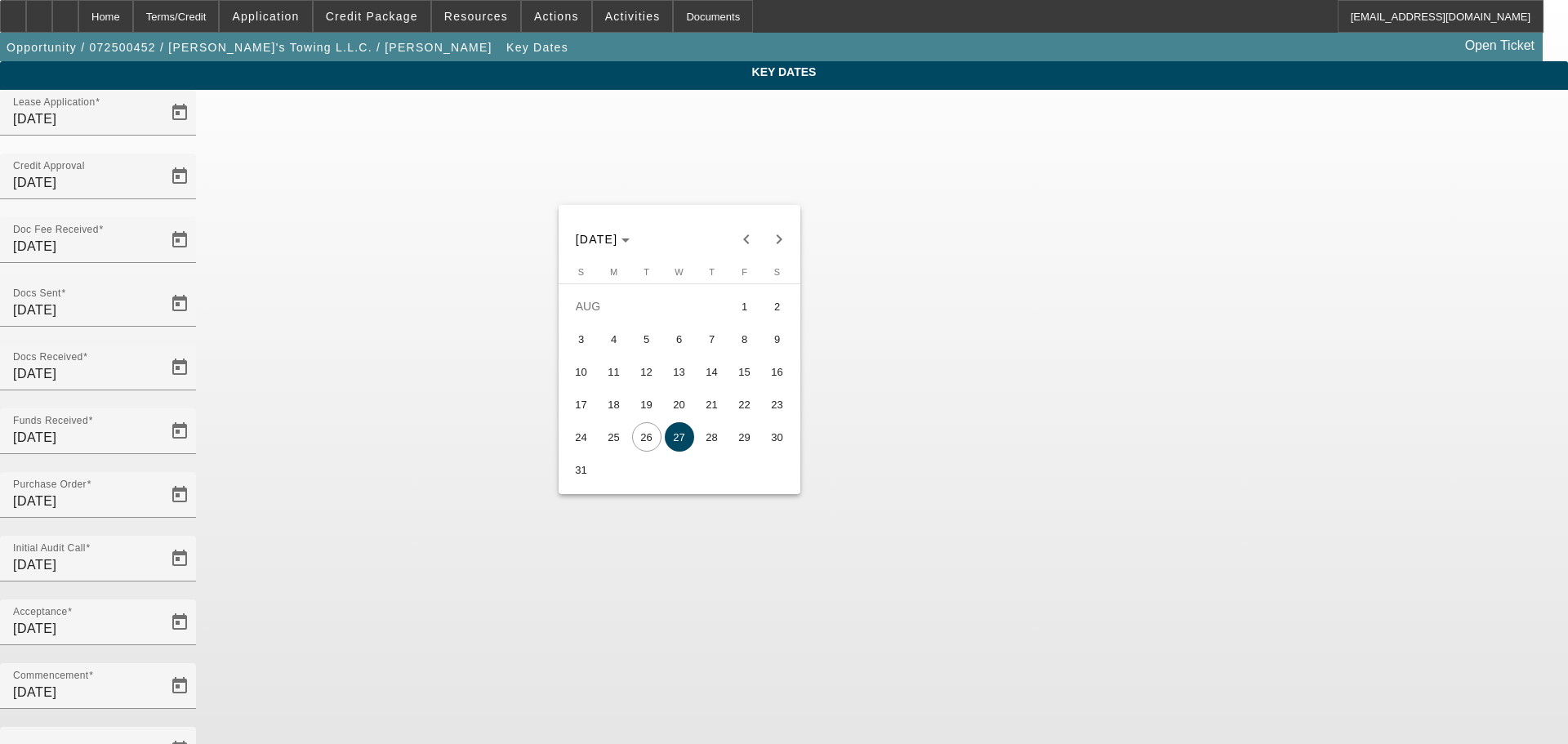
click at [675, 435] on span "27" at bounding box center [679, 436] width 29 height 29
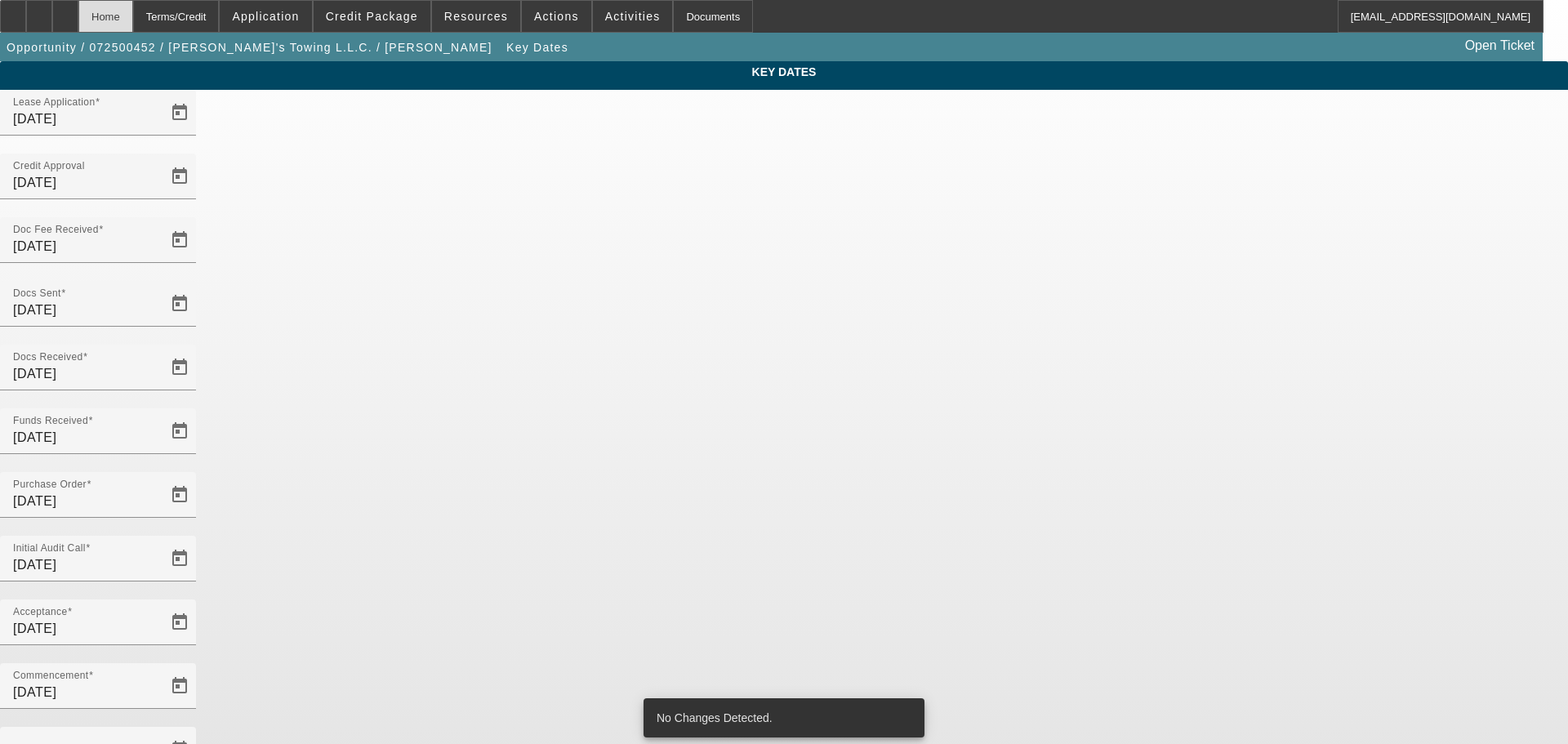
click at [133, 15] on div "Home" at bounding box center [105, 16] width 55 height 33
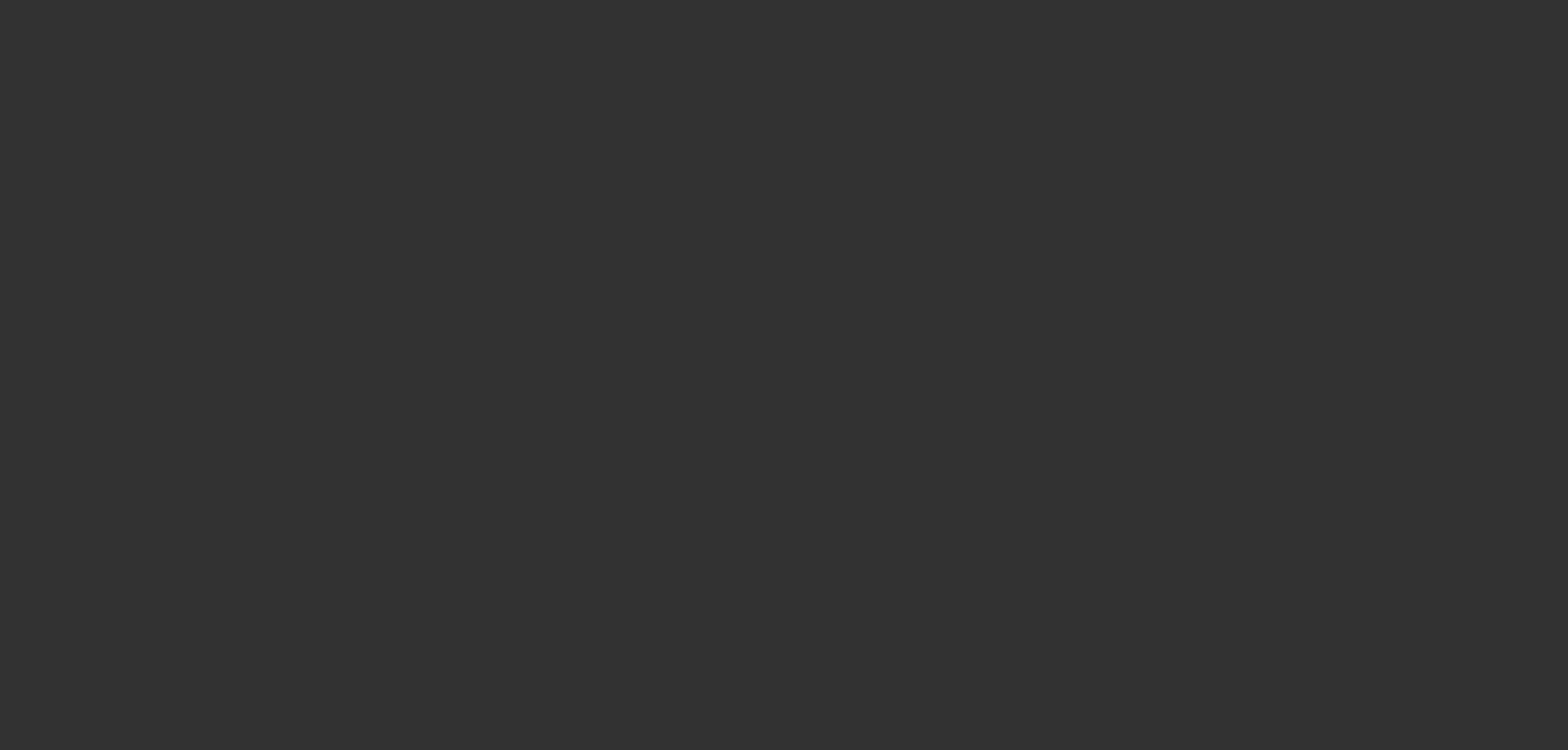
select select "4"
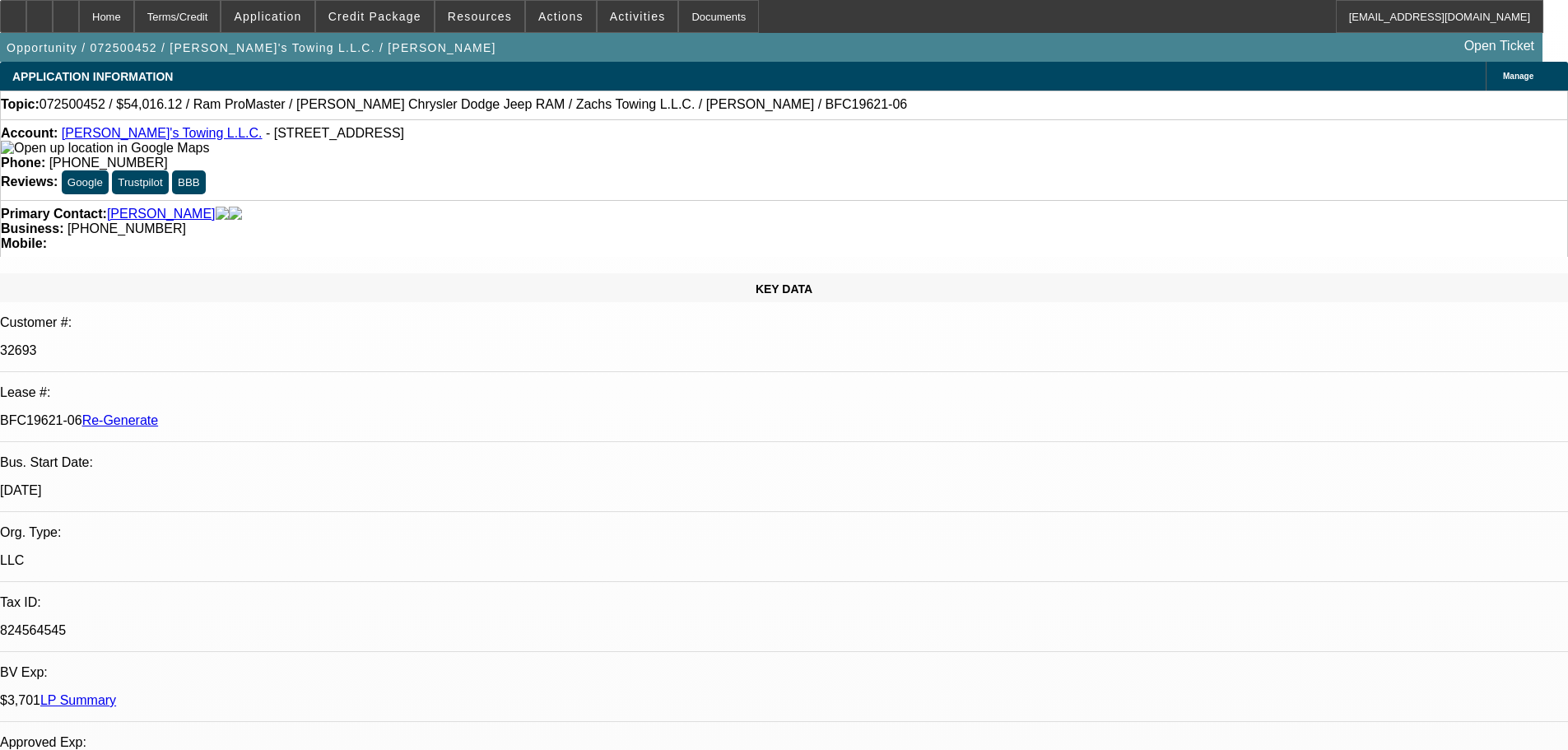
select select "0"
select select "3"
select select "0"
select select "6"
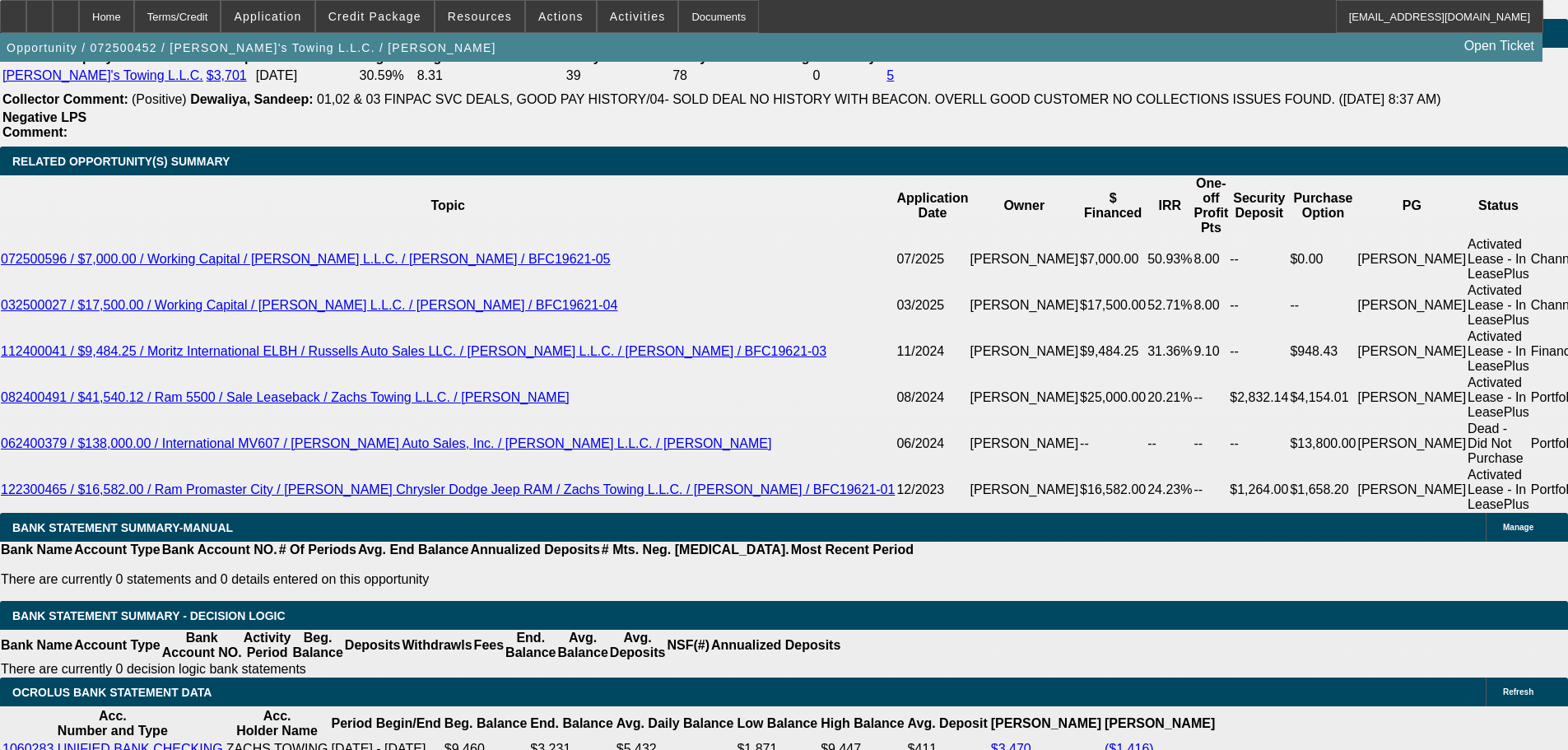
scroll to position [2881, 0]
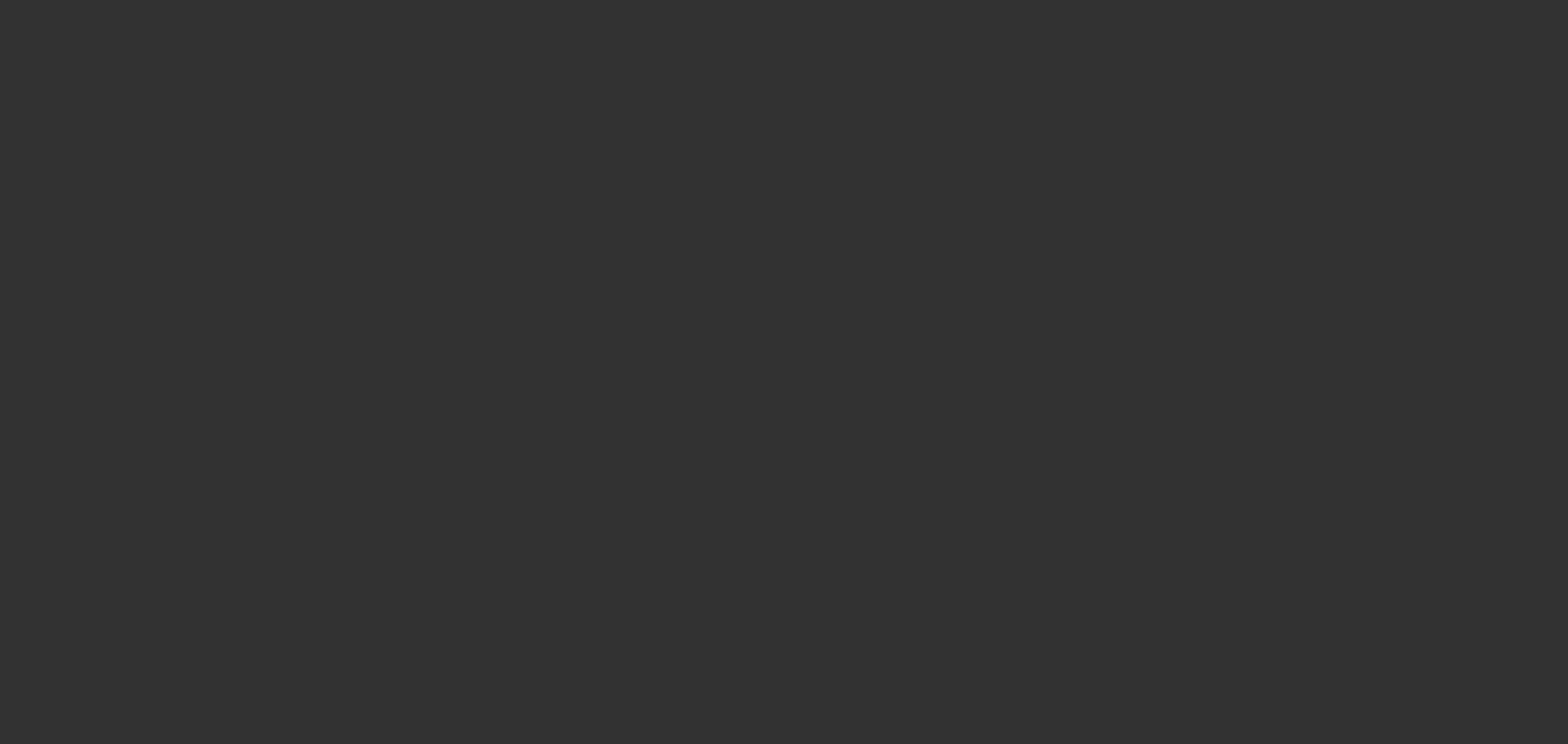
radio input "true"
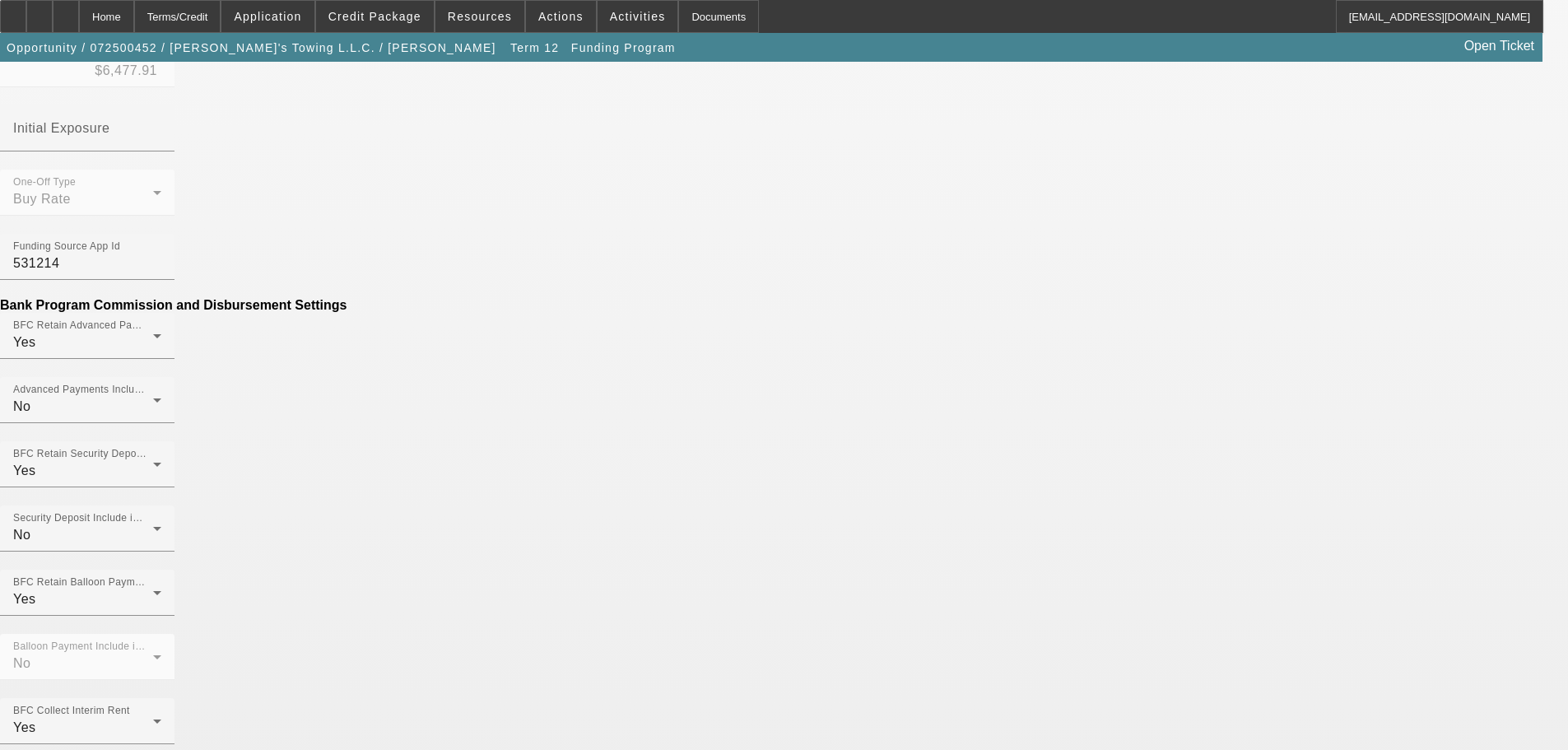
scroll to position [906, 0]
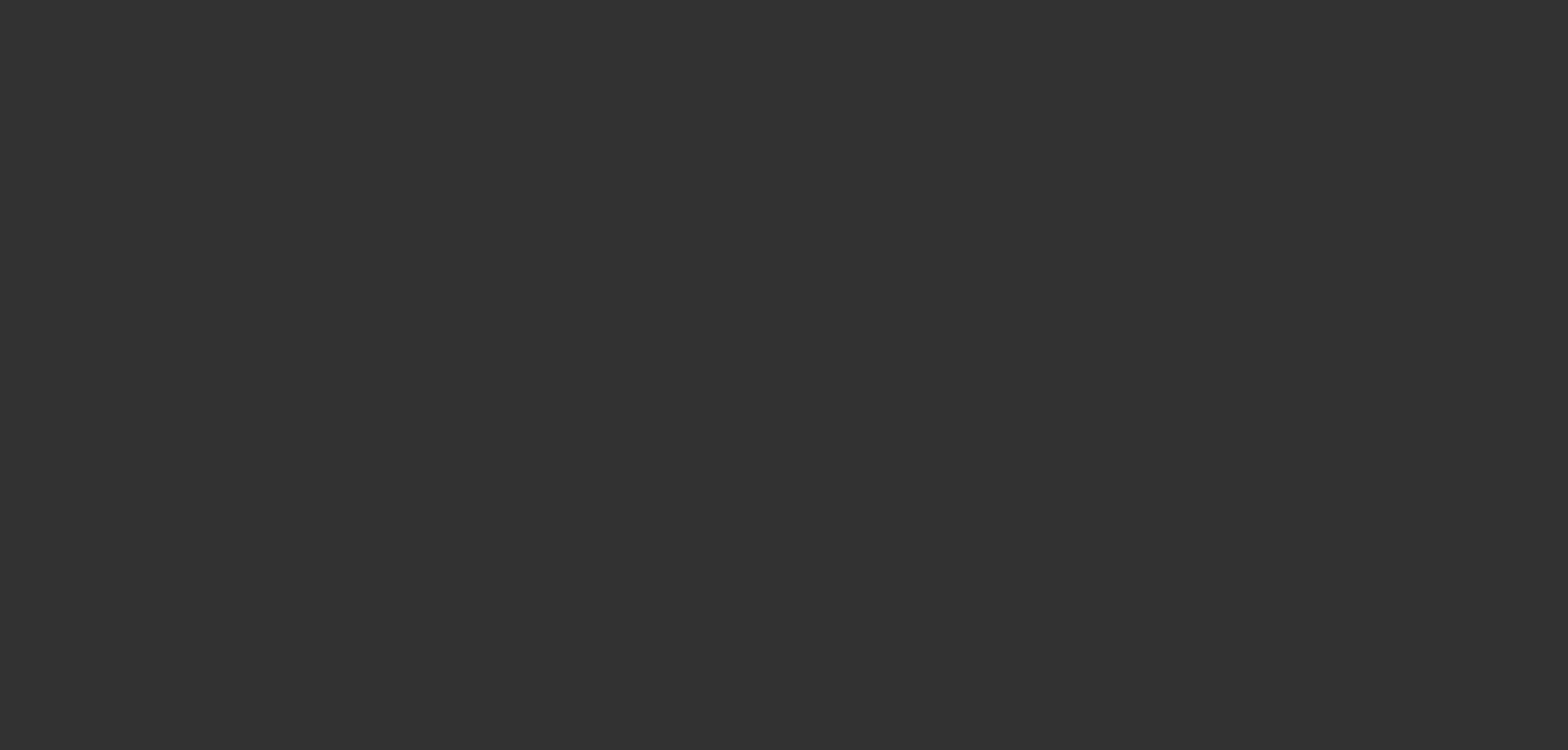
radio input "true"
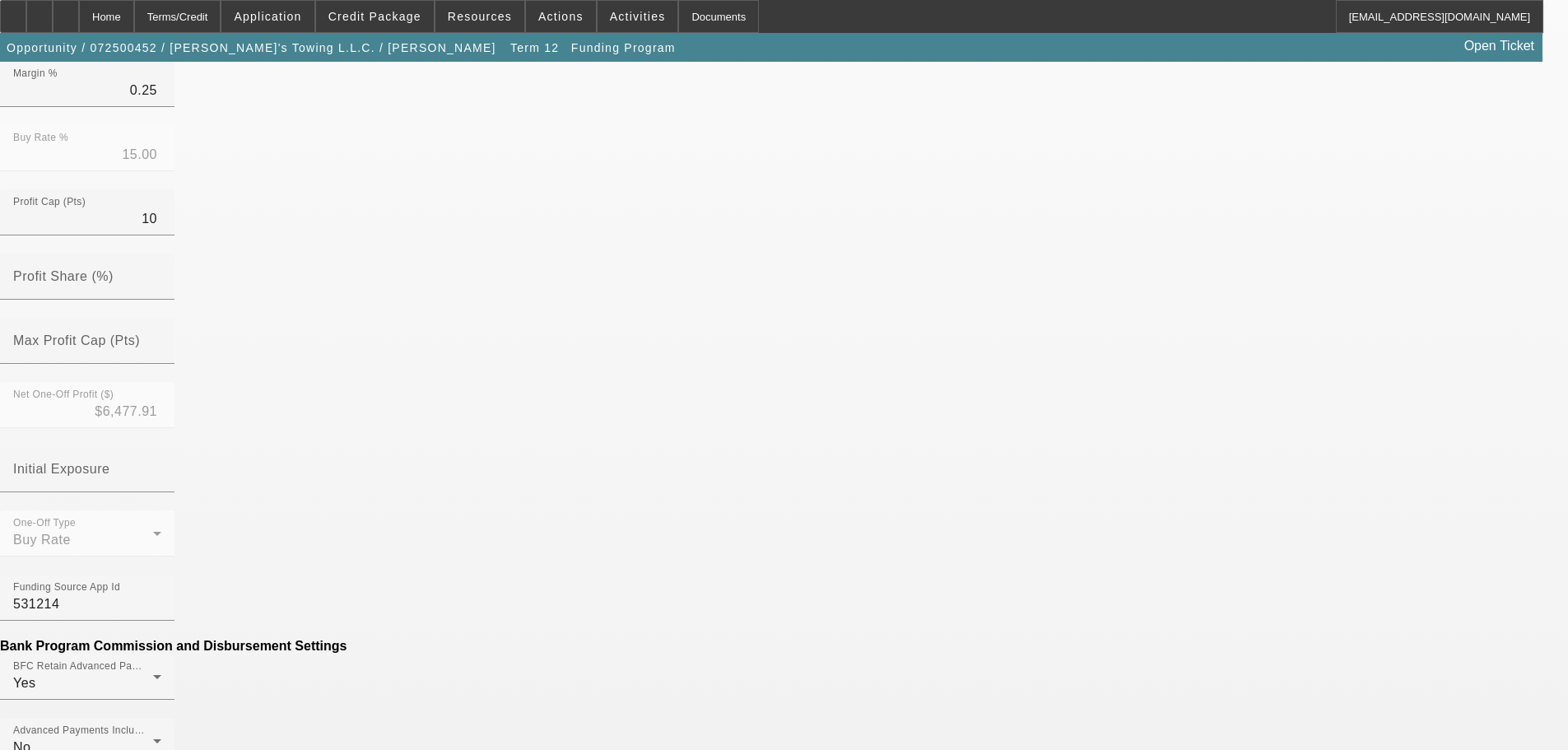
scroll to position [659, 0]
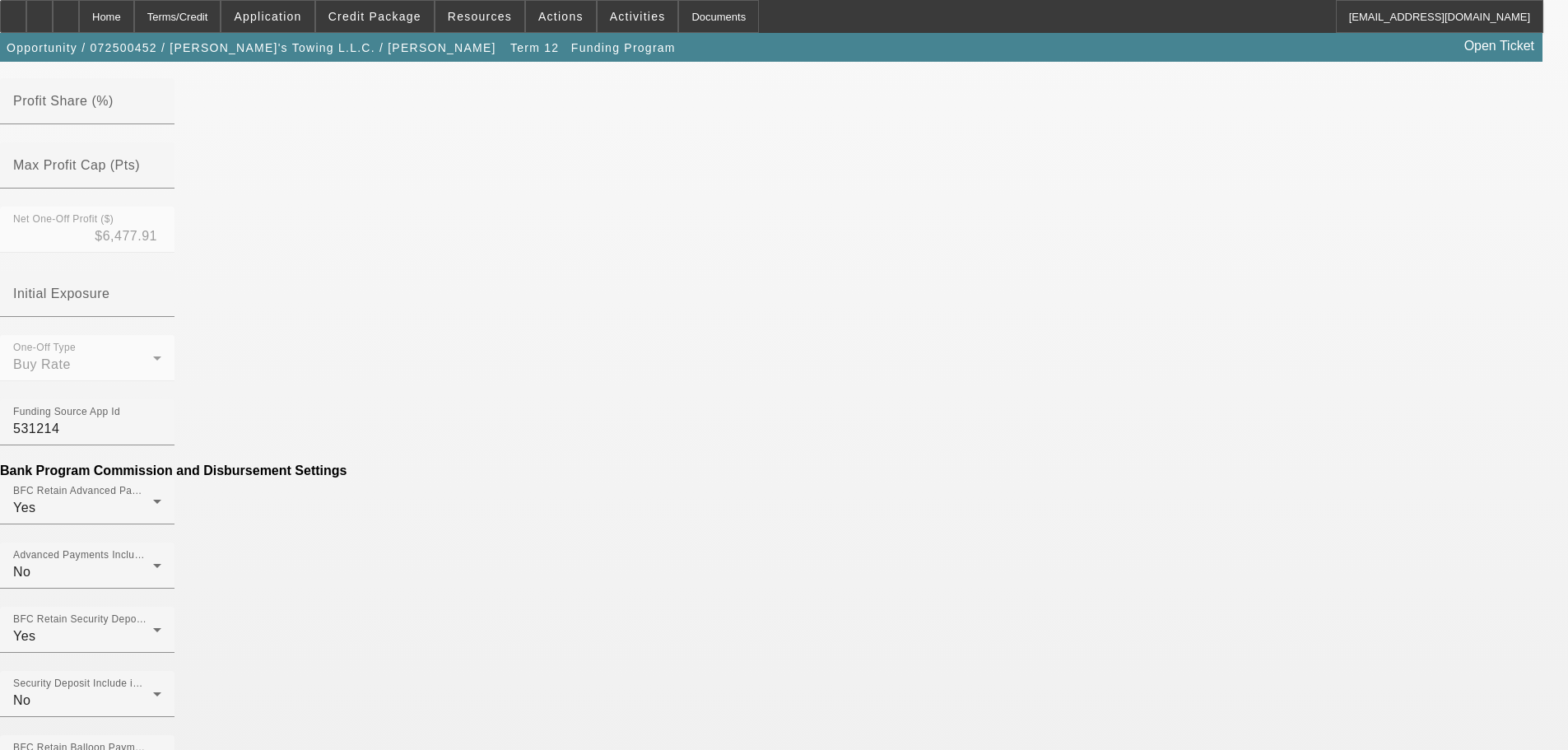
paste input "-653.96"
type input "($653.96)"
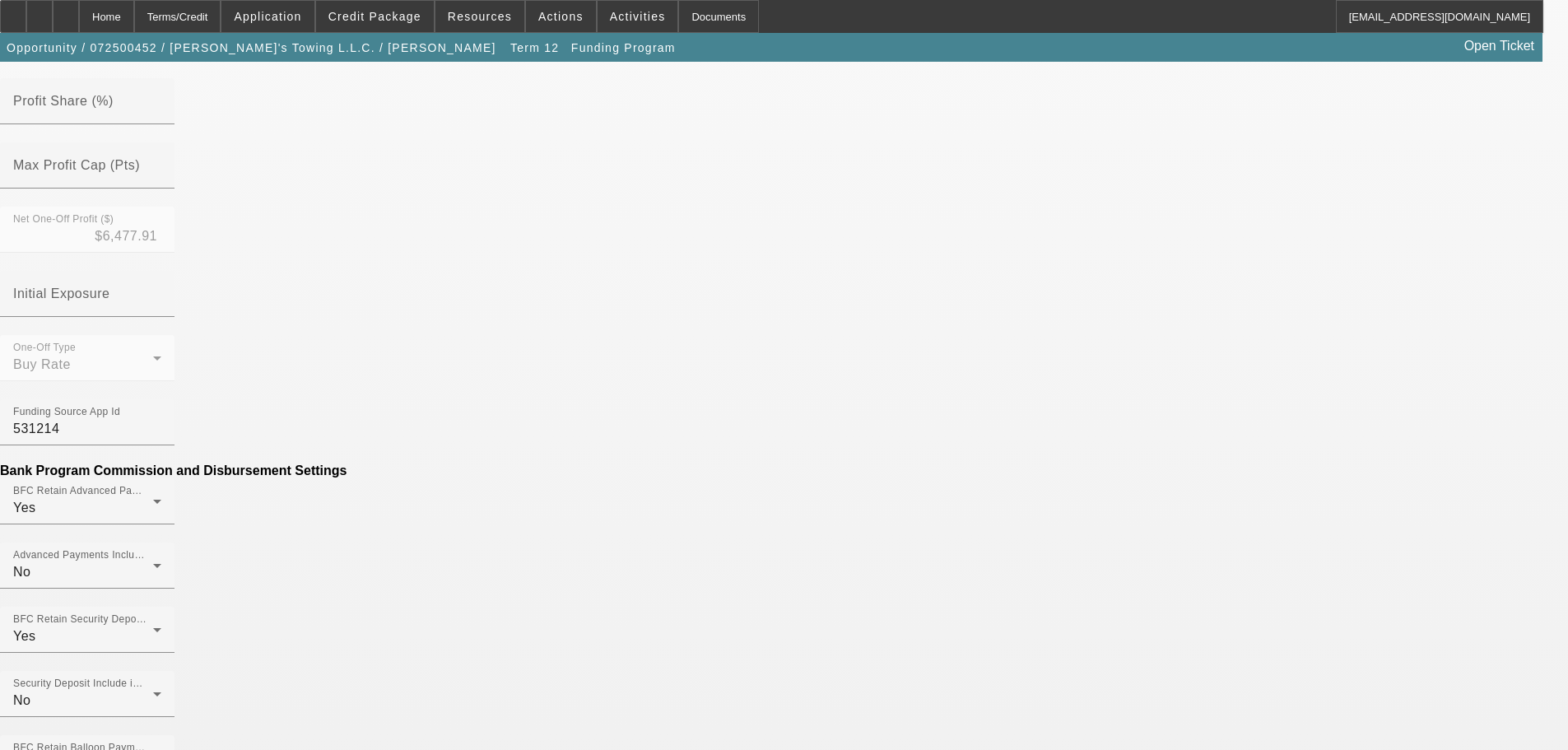
type input "Per Diem"
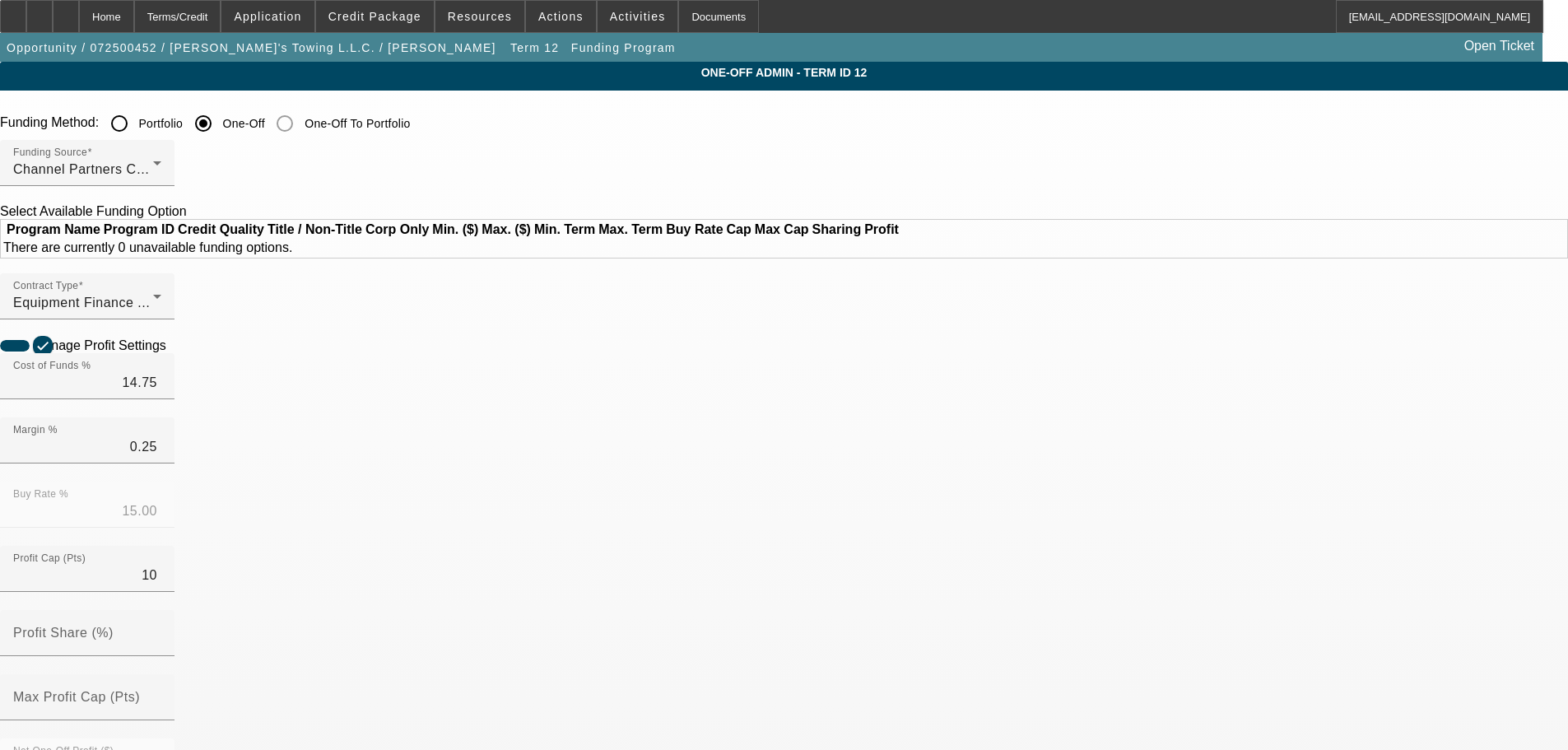
radio input "true"
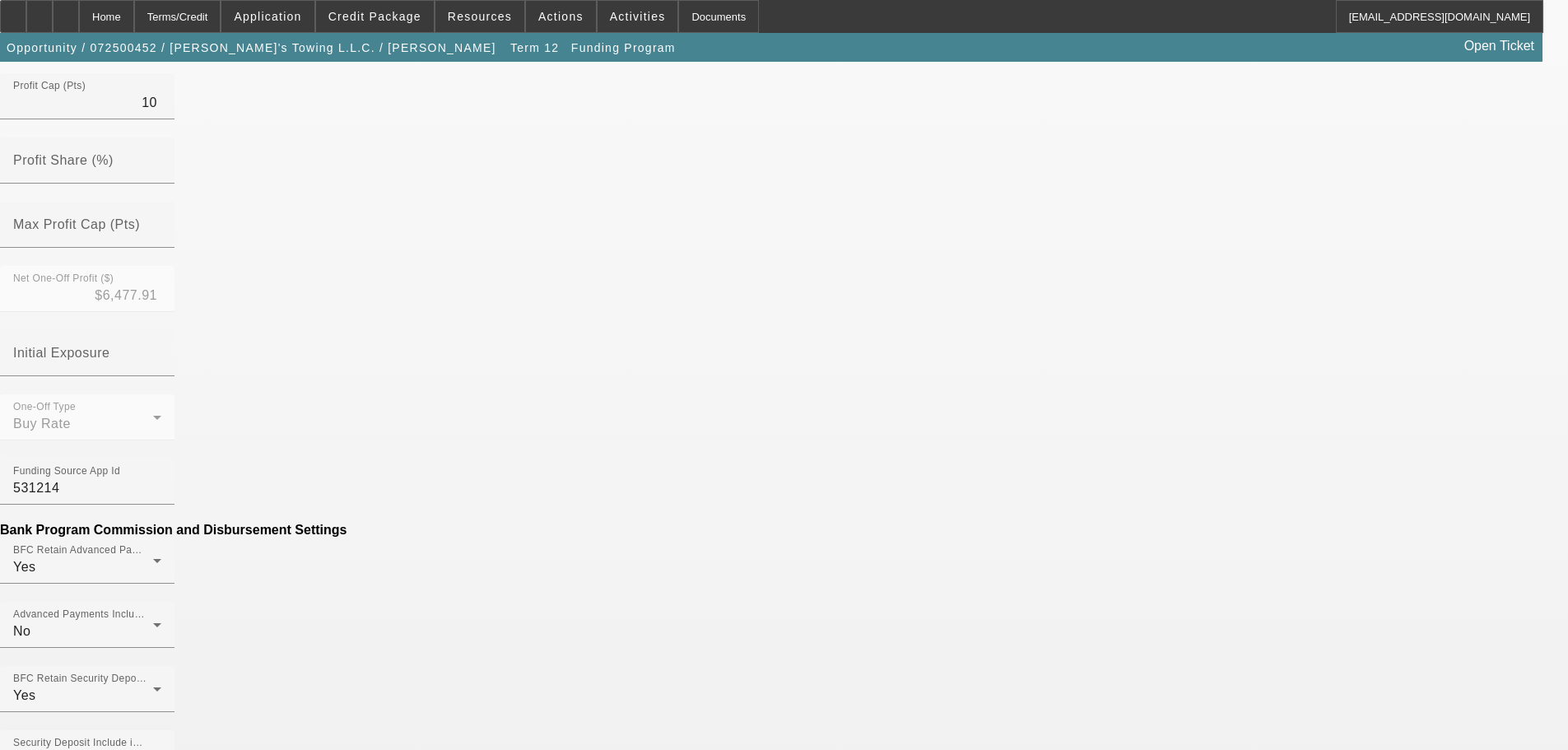
scroll to position [823, 0]
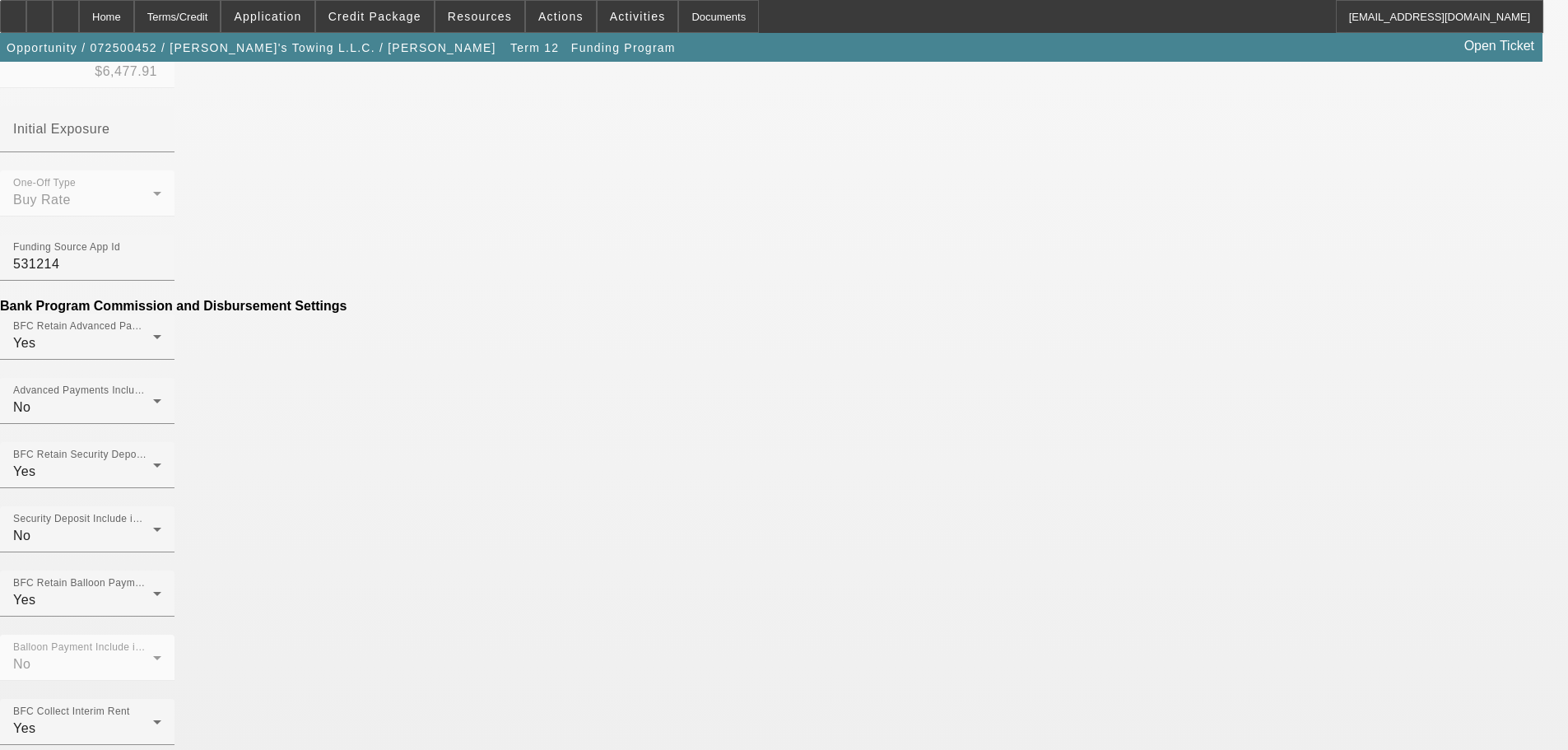
type input "$653.96"
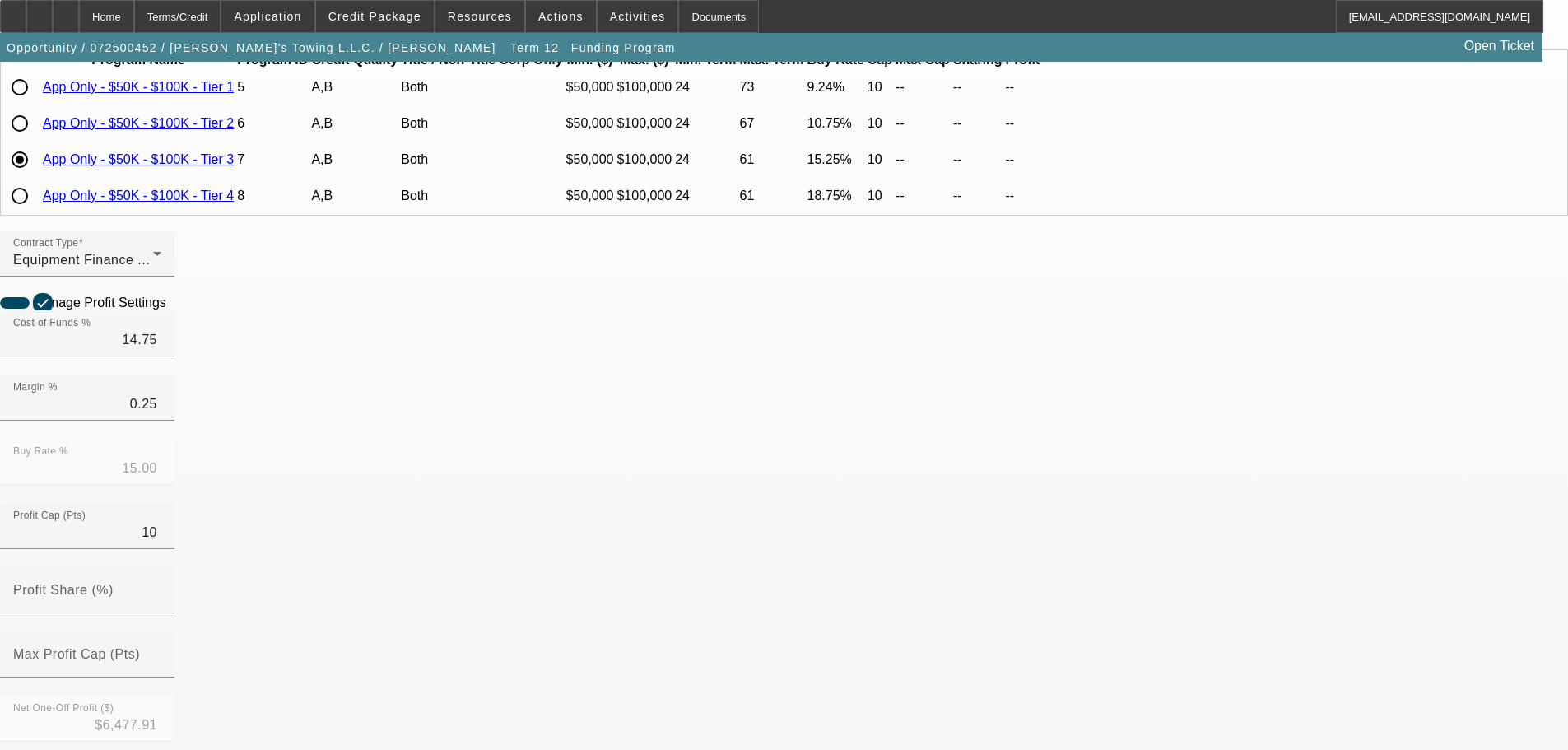
drag, startPoint x: 1335, startPoint y: 195, endPoint x: 1335, endPoint y: 212, distance: 17.0
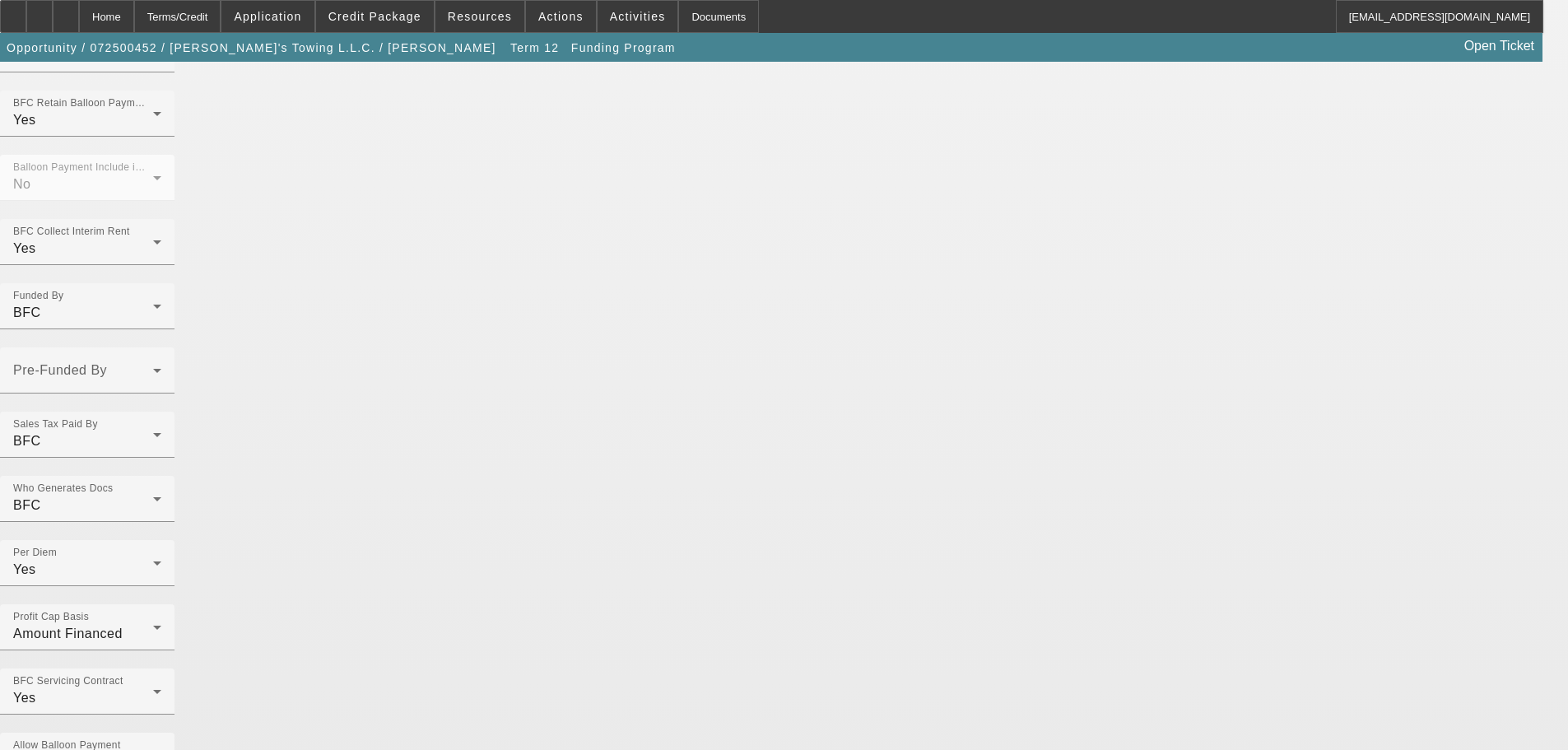
scroll to position [1312, 0]
